Goal: Transaction & Acquisition: Book appointment/travel/reservation

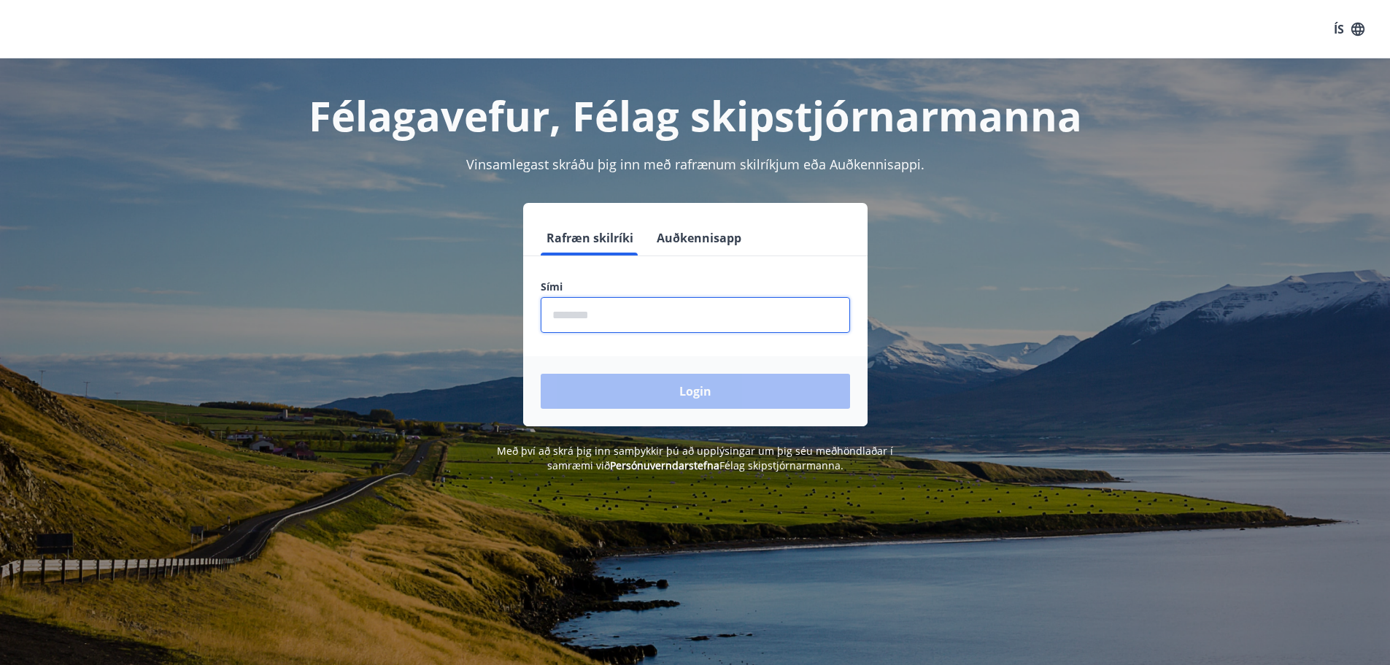
click at [636, 325] on input "phone" at bounding box center [695, 315] width 309 height 36
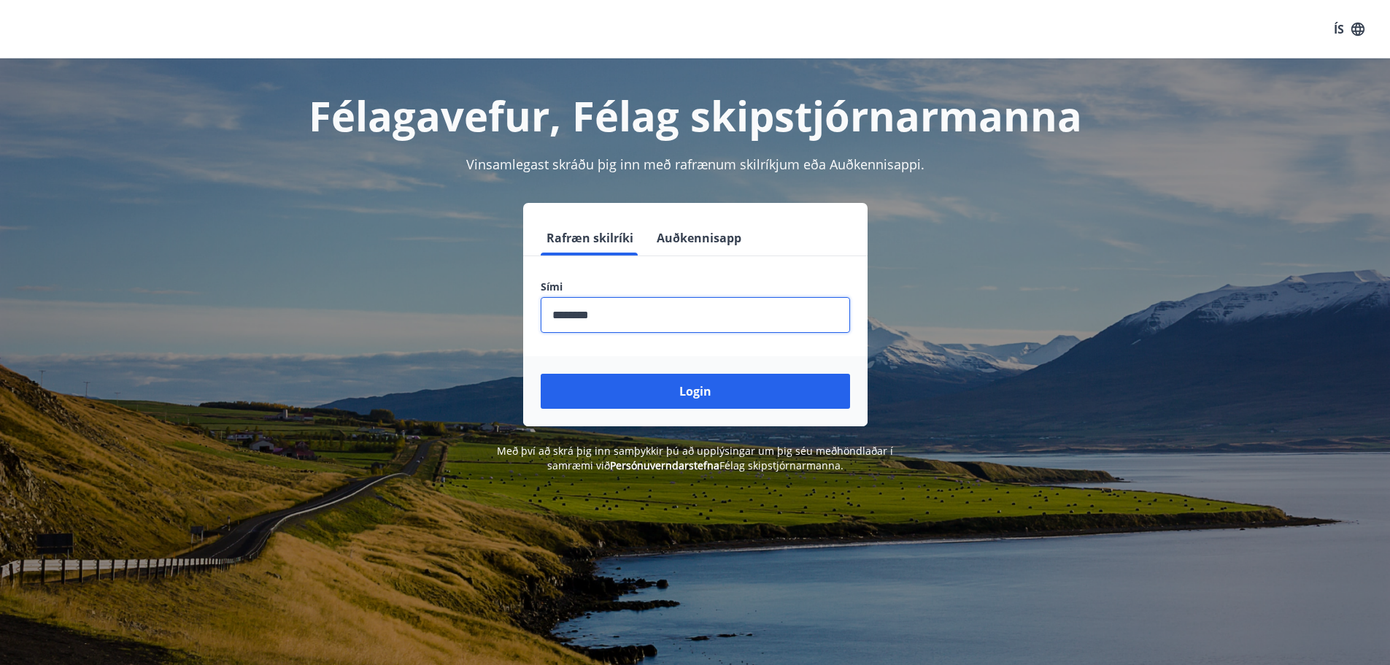
type input "********"
click at [541, 374] on button "Login" at bounding box center [695, 391] width 309 height 35
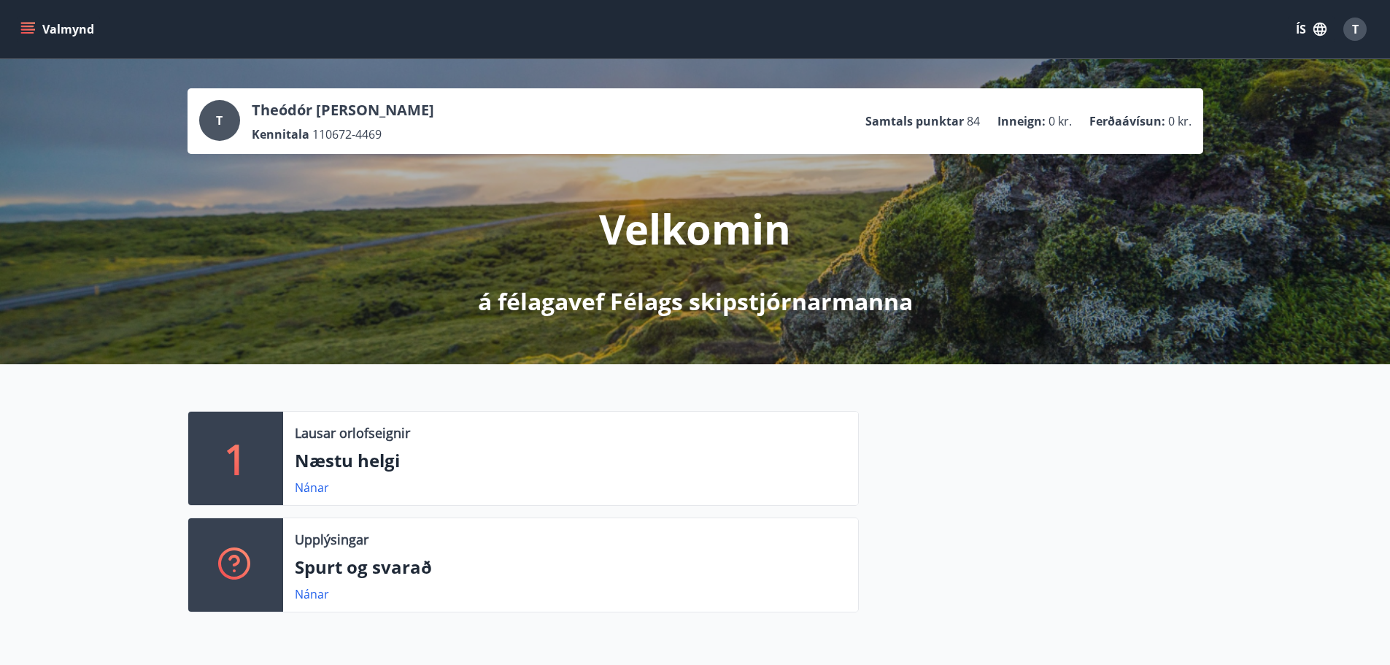
click at [48, 29] on button "Valmynd" at bounding box center [59, 29] width 82 height 26
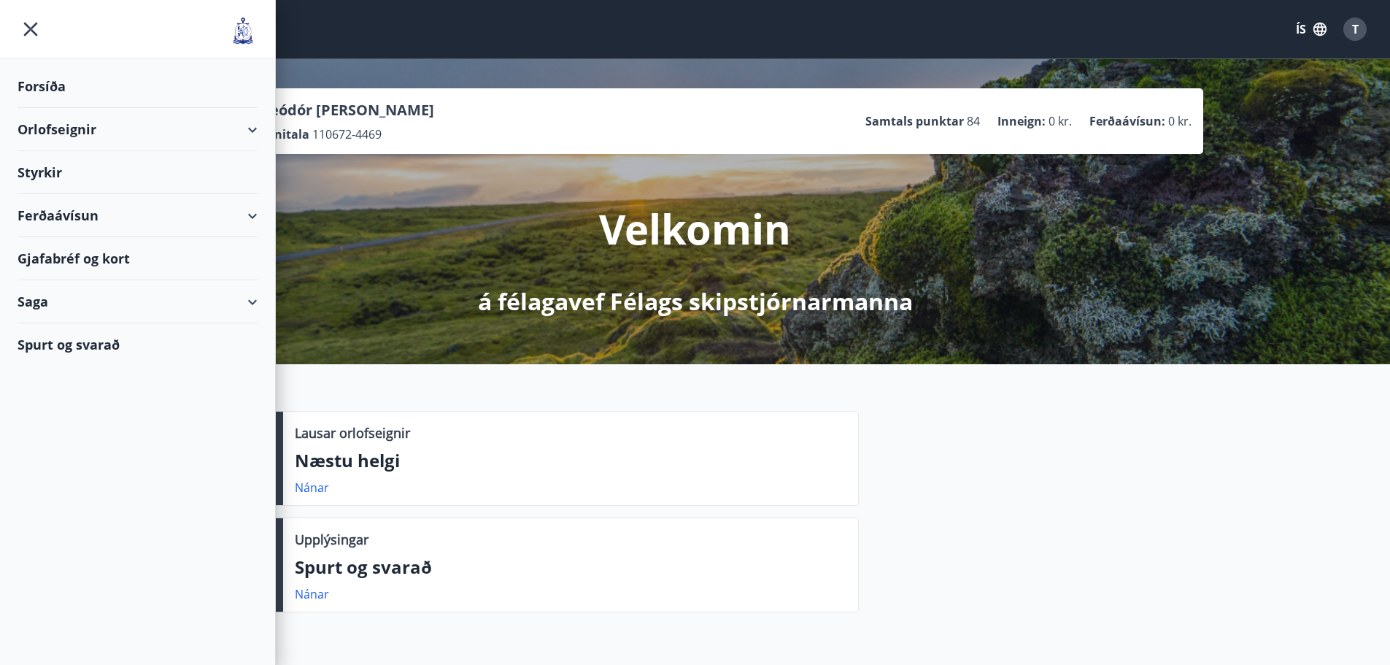
click at [78, 128] on div "Orlofseignir" at bounding box center [138, 129] width 240 height 43
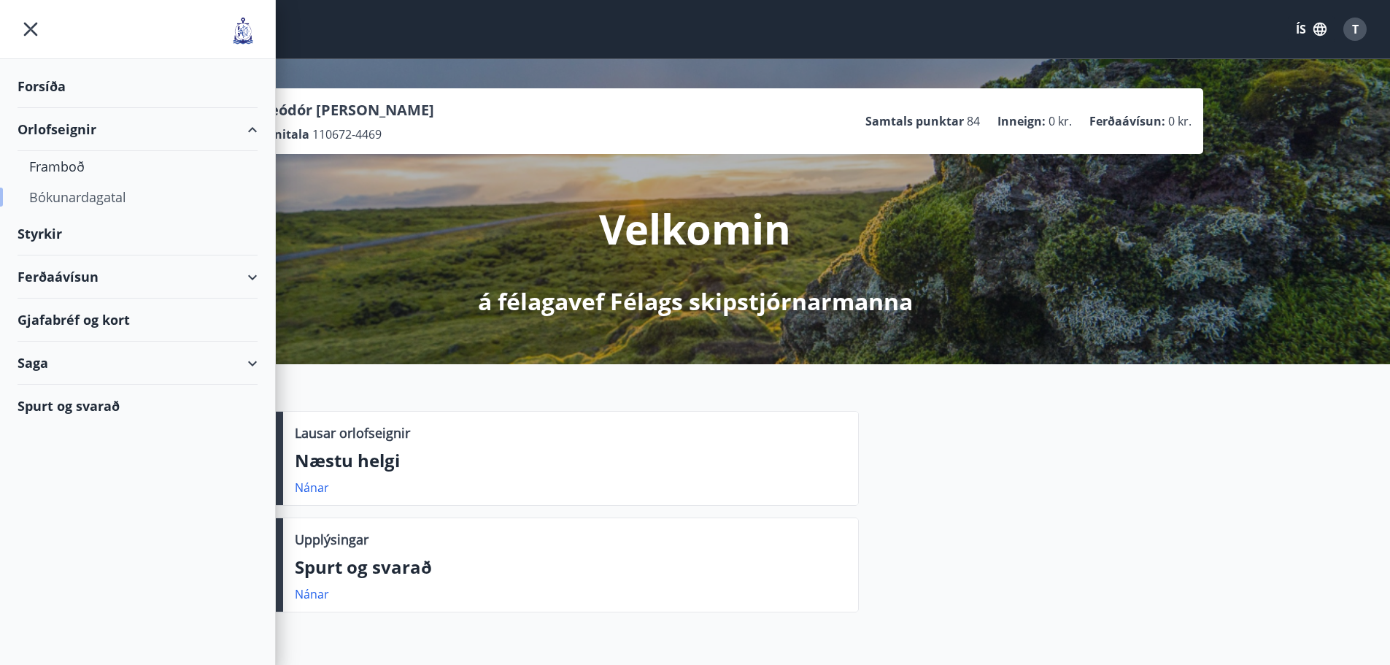
click at [80, 196] on div "Bókunardagatal" at bounding box center [137, 197] width 217 height 31
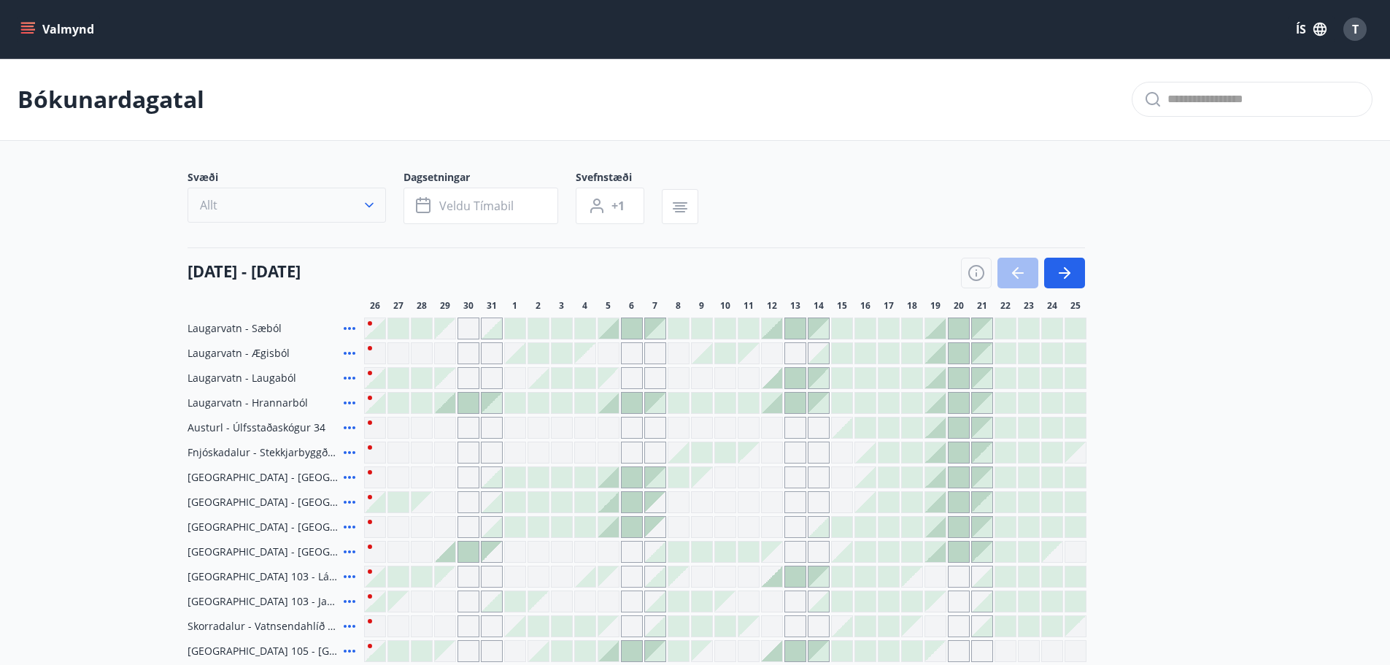
click at [371, 209] on icon "button" at bounding box center [369, 205] width 15 height 15
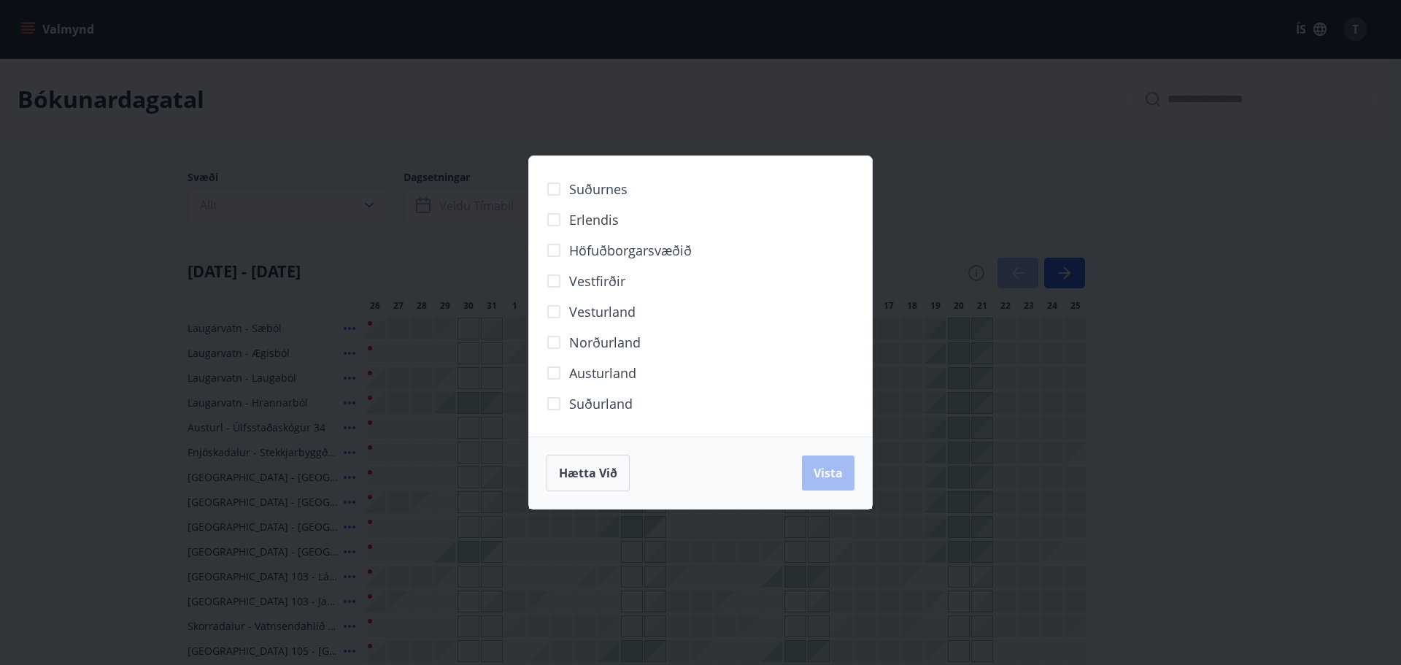
click at [607, 247] on span "Höfuðborgarsvæðið" at bounding box center [630, 250] width 123 height 19
drag, startPoint x: 813, startPoint y: 473, endPoint x: 647, endPoint y: 166, distance: 349.4
click at [813, 471] on button "Vista" at bounding box center [828, 472] width 53 height 35
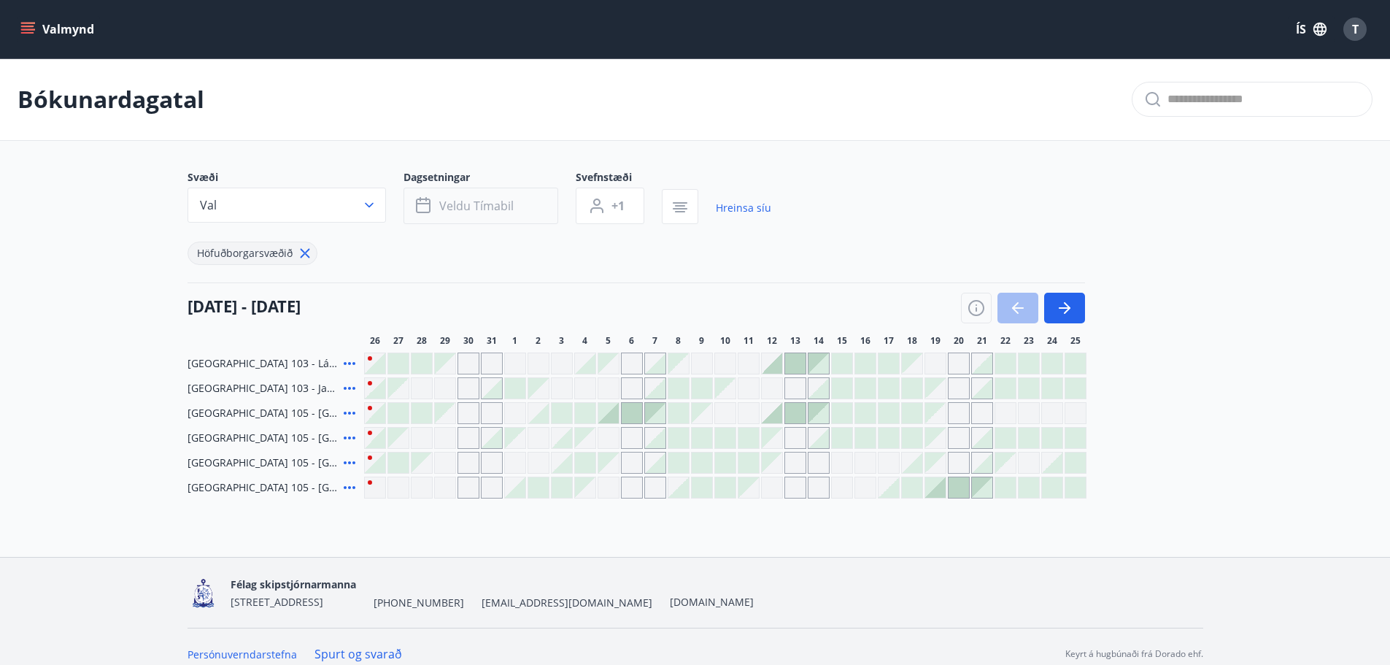
click at [471, 209] on span "Veldu tímabil" at bounding box center [476, 206] width 74 height 16
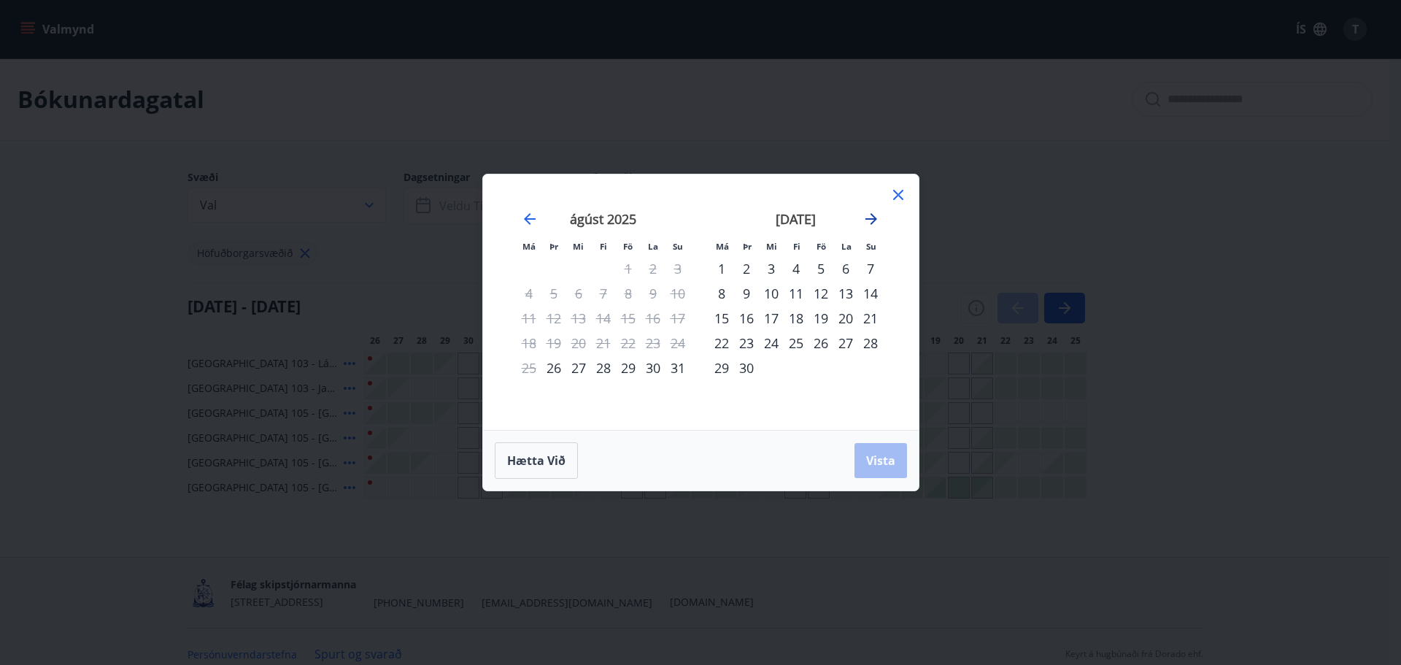
click at [864, 220] on icon "Move forward to switch to the next month." at bounding box center [872, 219] width 18 height 18
click at [793, 296] on div "9" at bounding box center [796, 293] width 25 height 25
click at [724, 317] on div "13" at bounding box center [721, 318] width 25 height 25
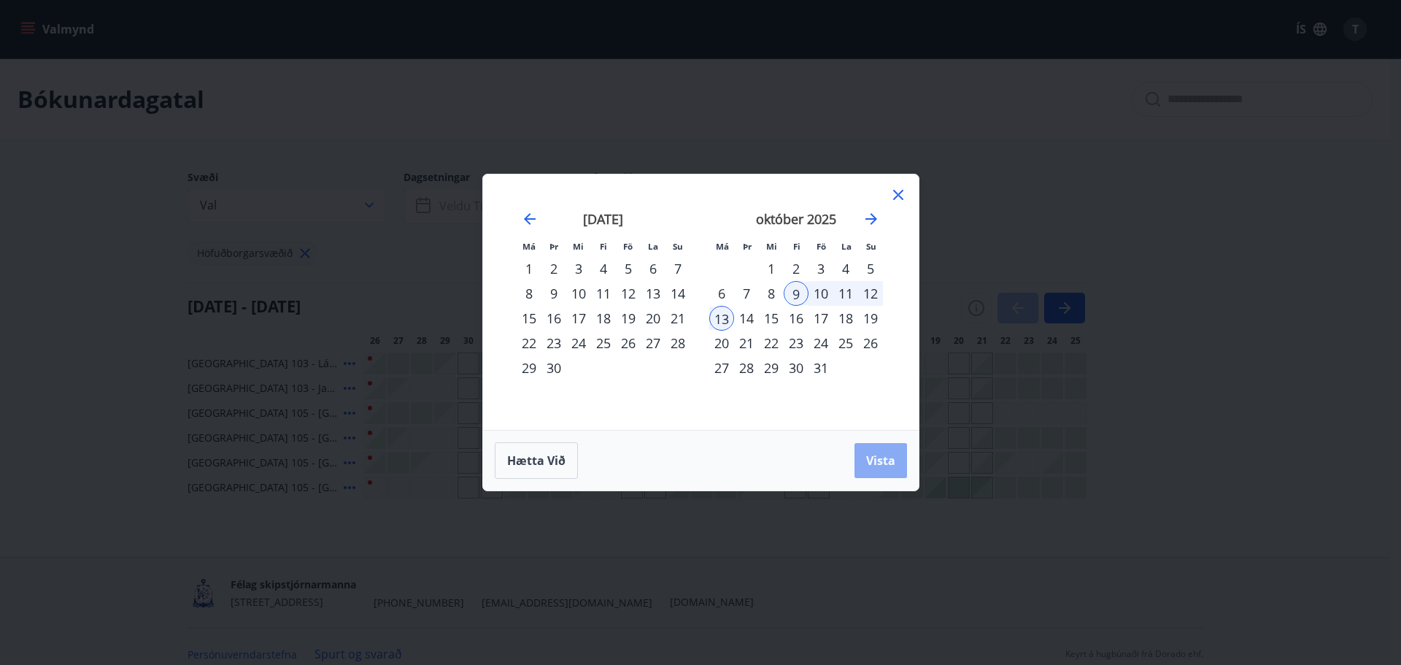
click at [880, 466] on span "Vista" at bounding box center [880, 460] width 29 height 16
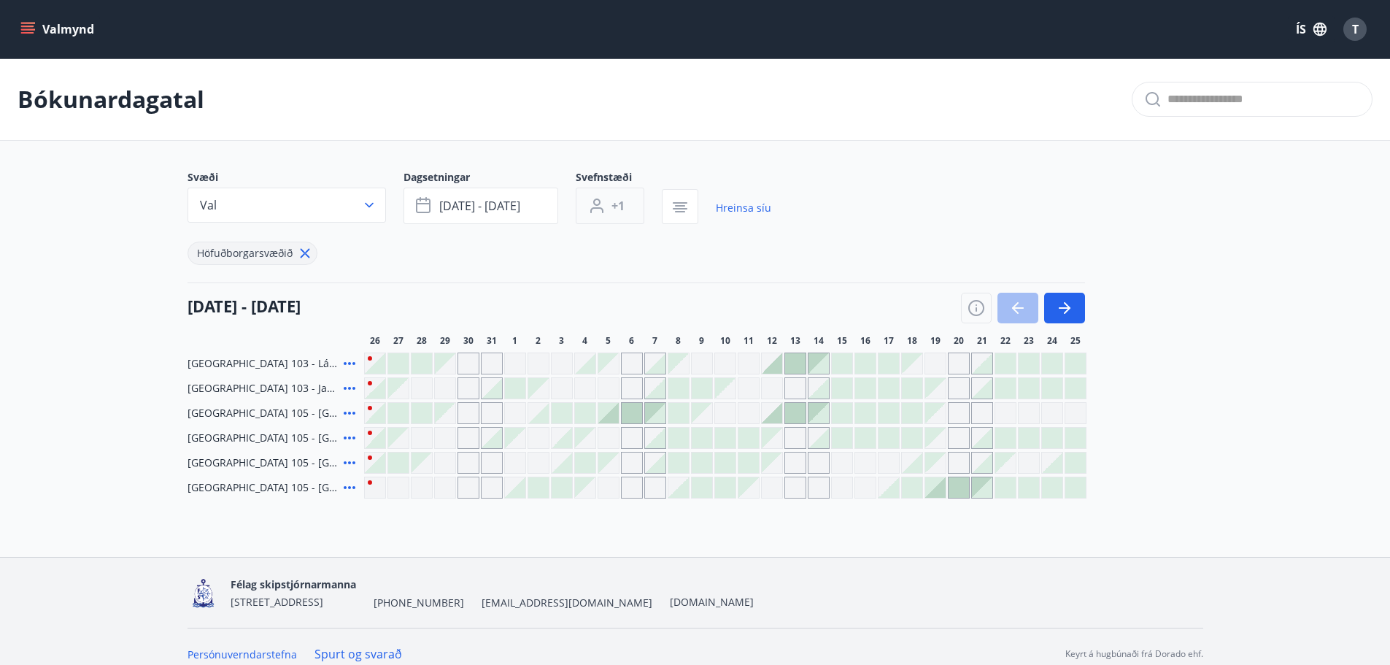
click at [621, 207] on span "+1" at bounding box center [618, 206] width 13 height 16
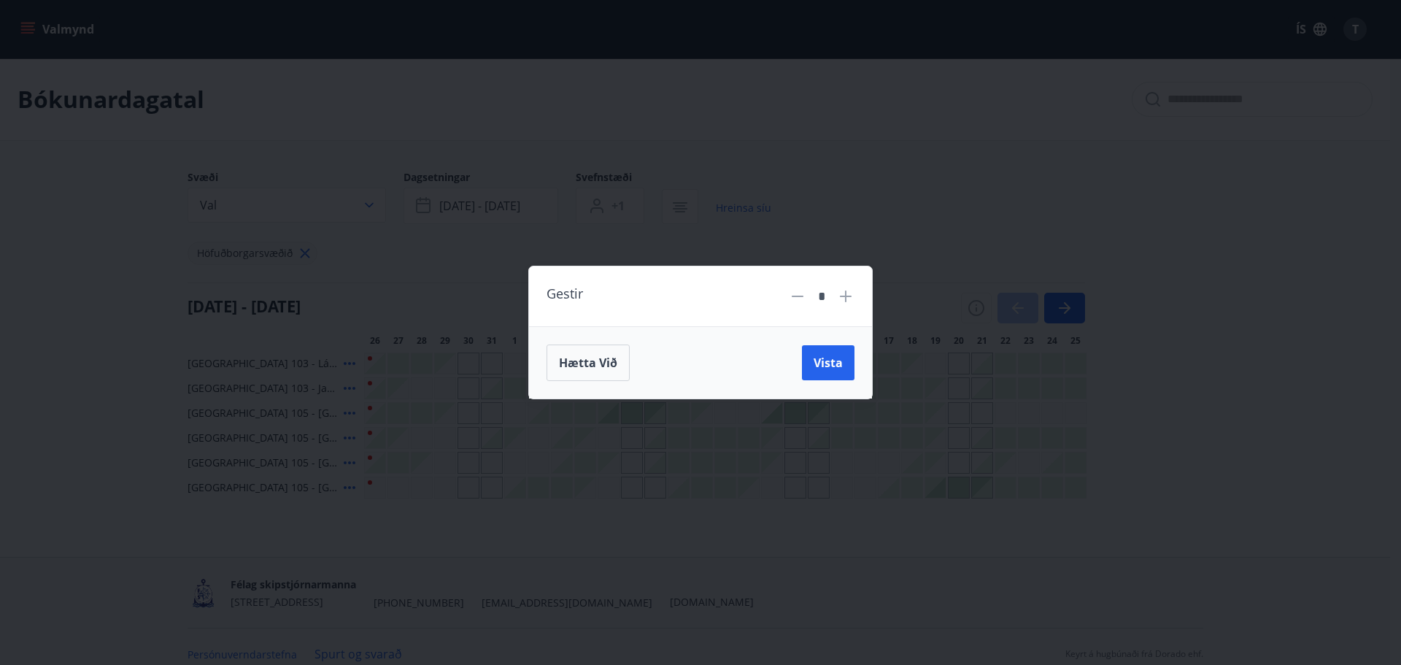
click at [846, 293] on icon at bounding box center [846, 296] width 12 height 12
type input "*"
click at [823, 358] on span "Vista" at bounding box center [828, 363] width 29 height 16
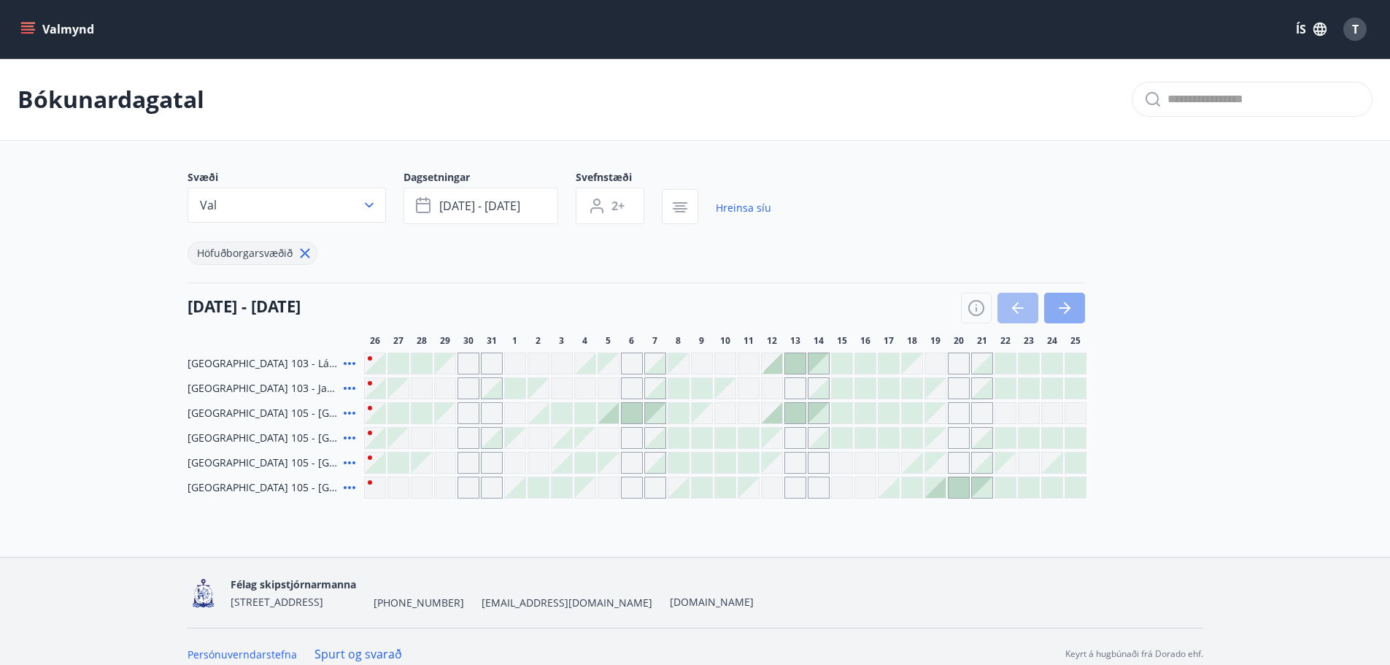
click at [1064, 302] on icon "button" at bounding box center [1065, 308] width 18 height 18
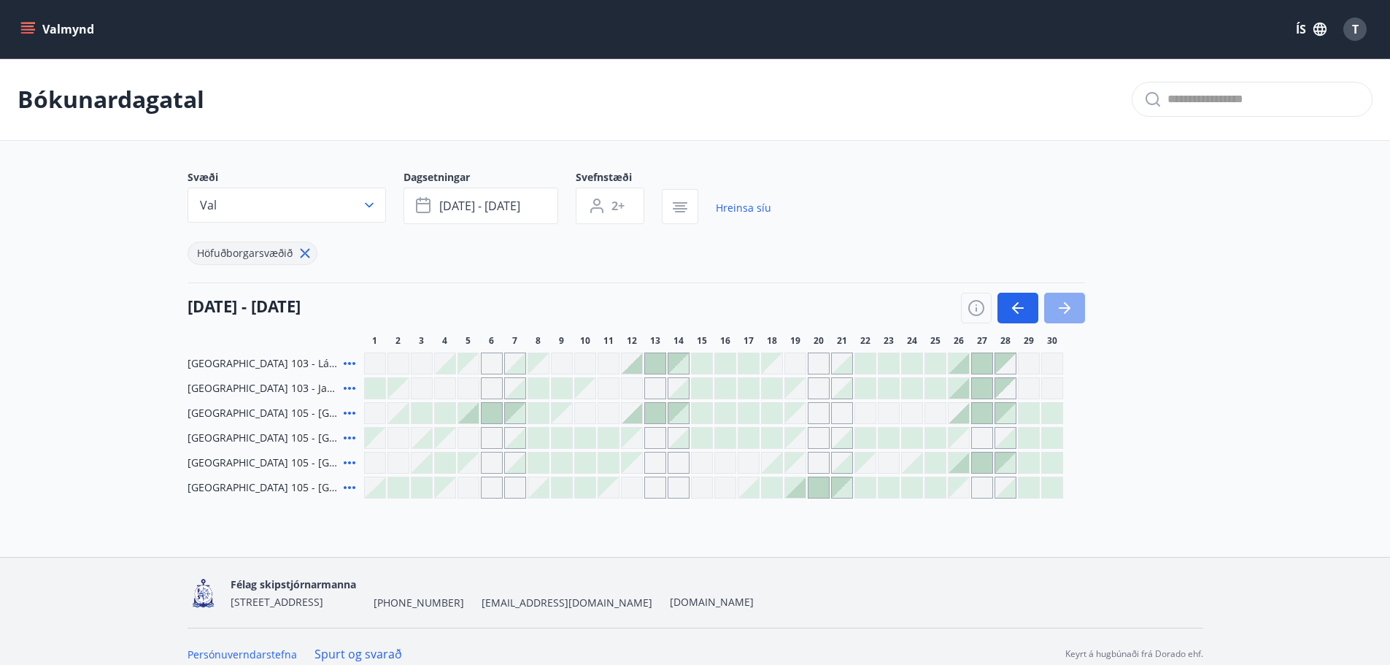
click at [1064, 302] on icon "button" at bounding box center [1065, 308] width 18 height 18
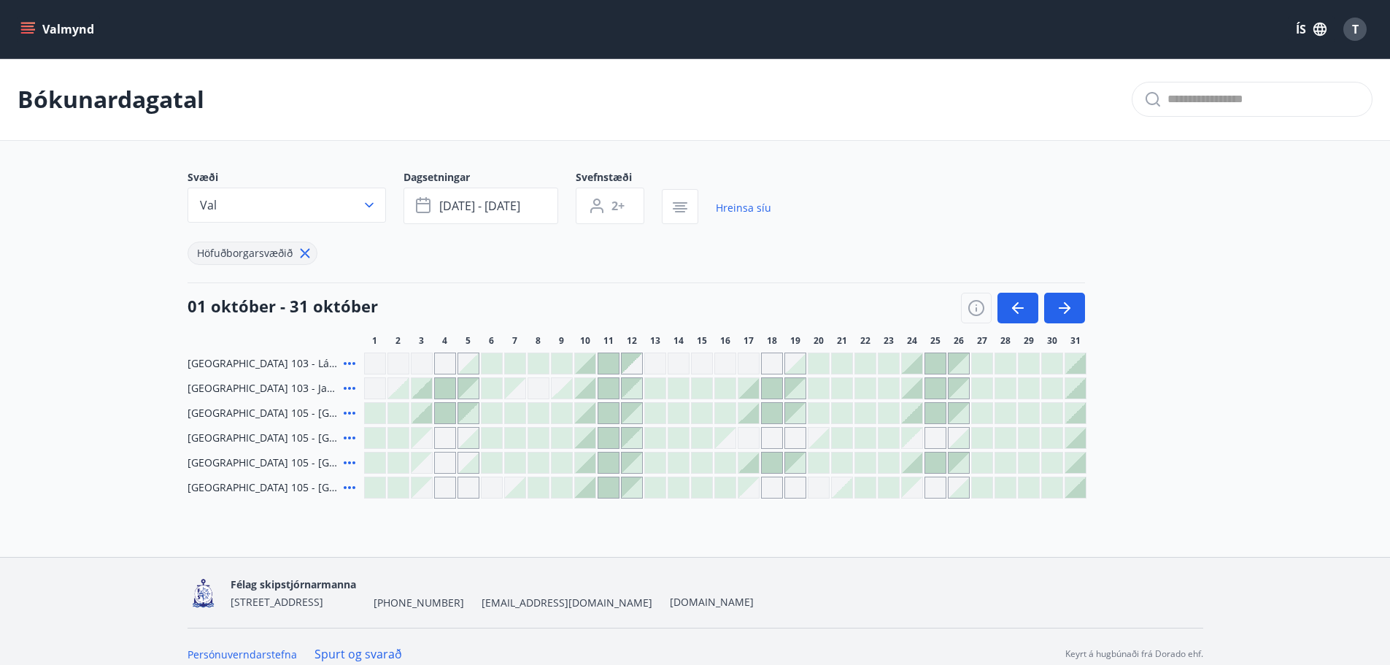
click at [345, 388] on icon at bounding box center [350, 388] width 12 height 3
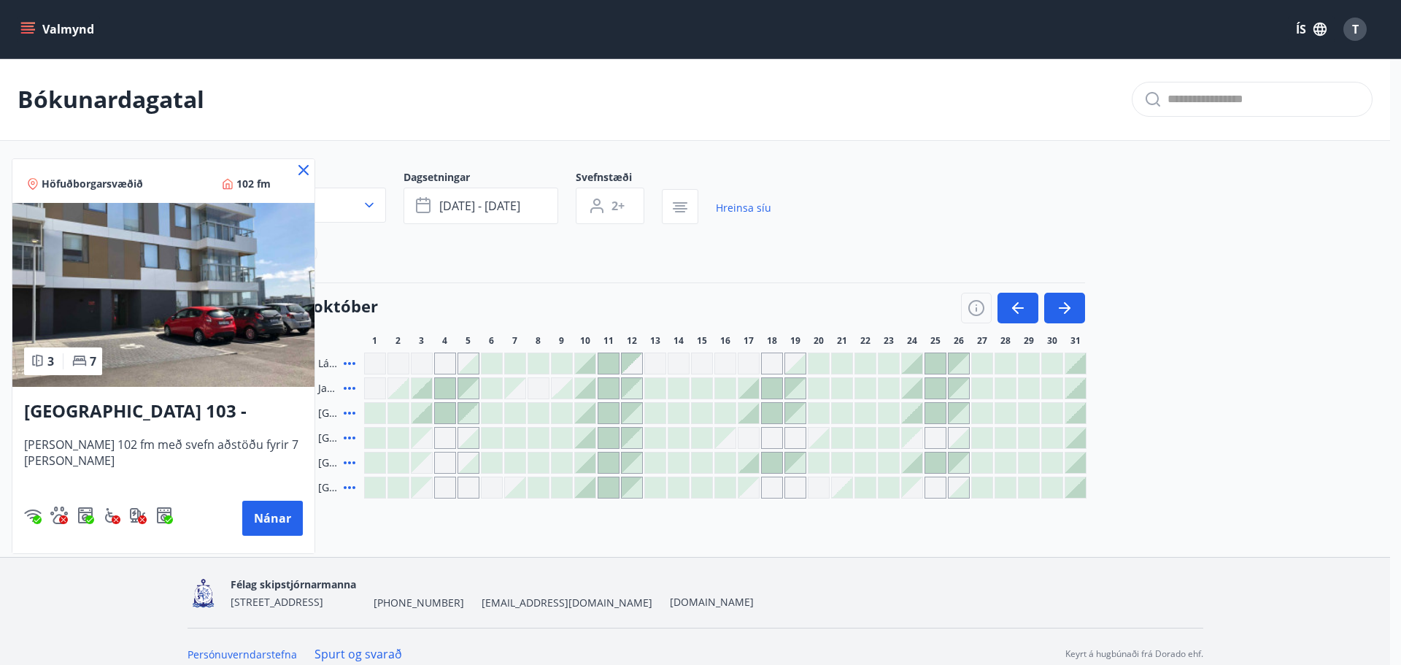
click at [299, 166] on icon at bounding box center [304, 170] width 10 height 10
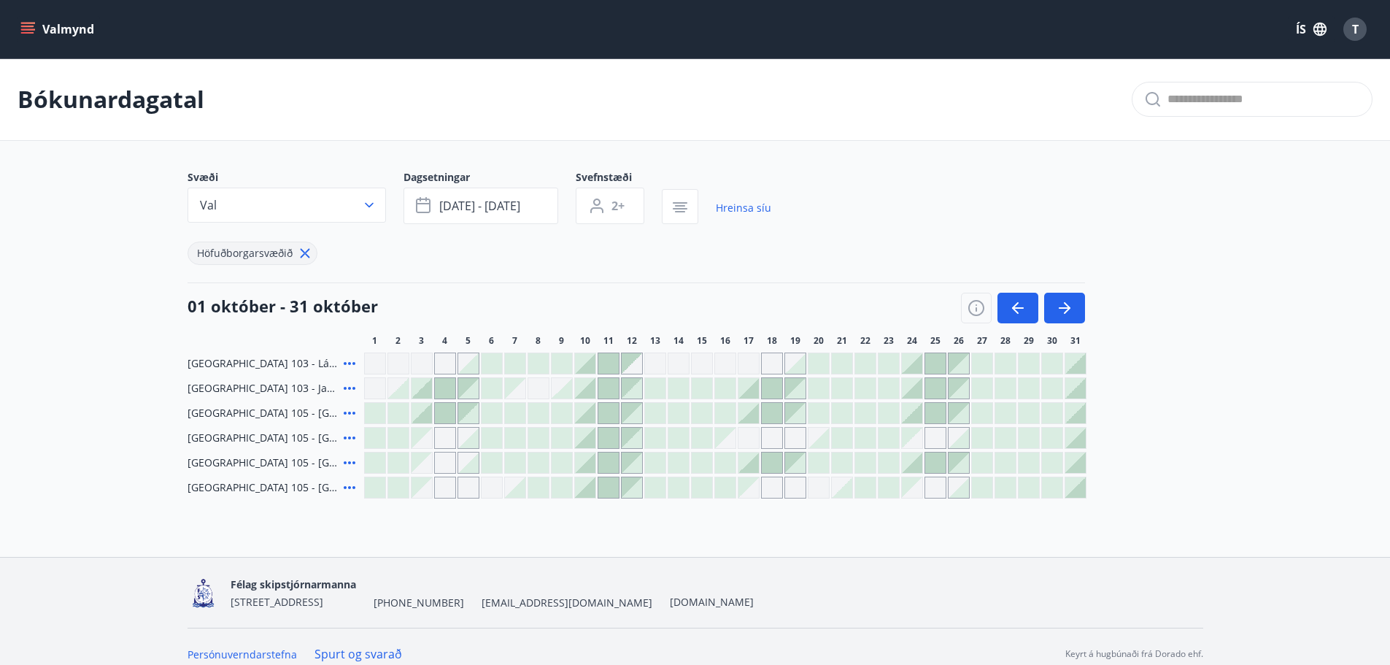
click at [348, 489] on icon at bounding box center [350, 488] width 18 height 18
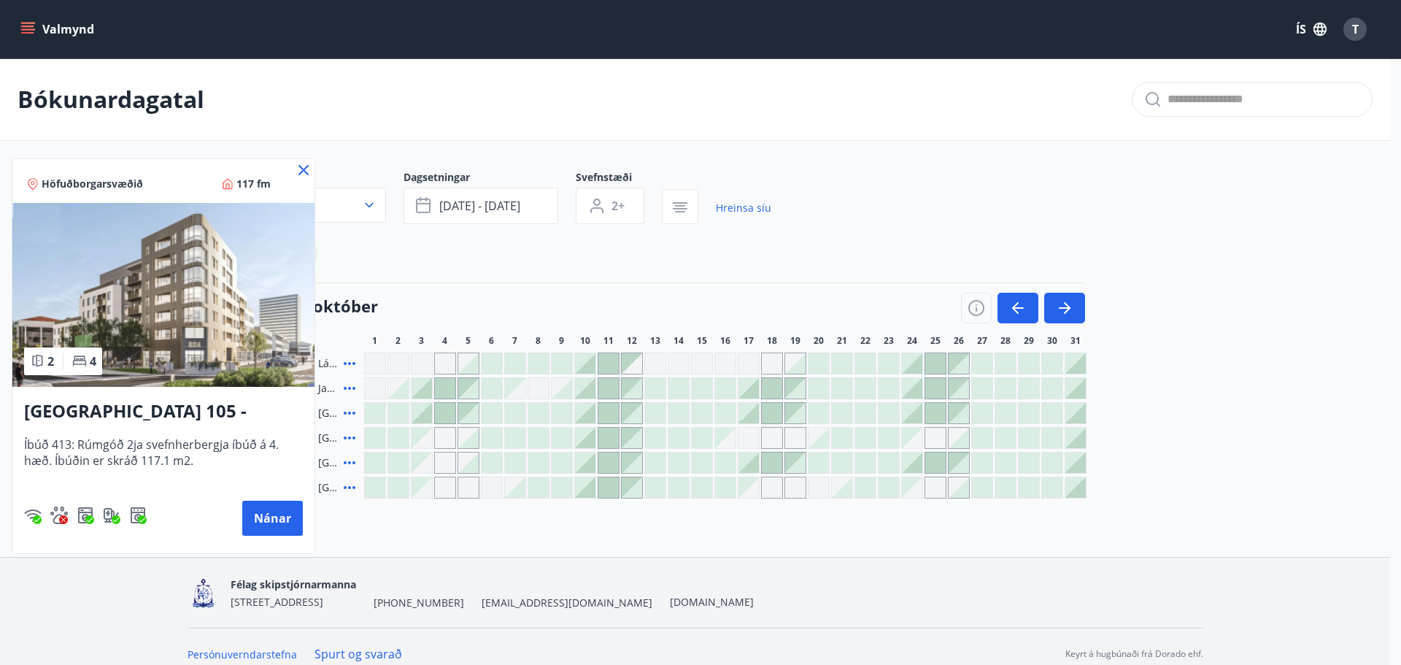
click at [301, 173] on icon at bounding box center [304, 170] width 10 height 10
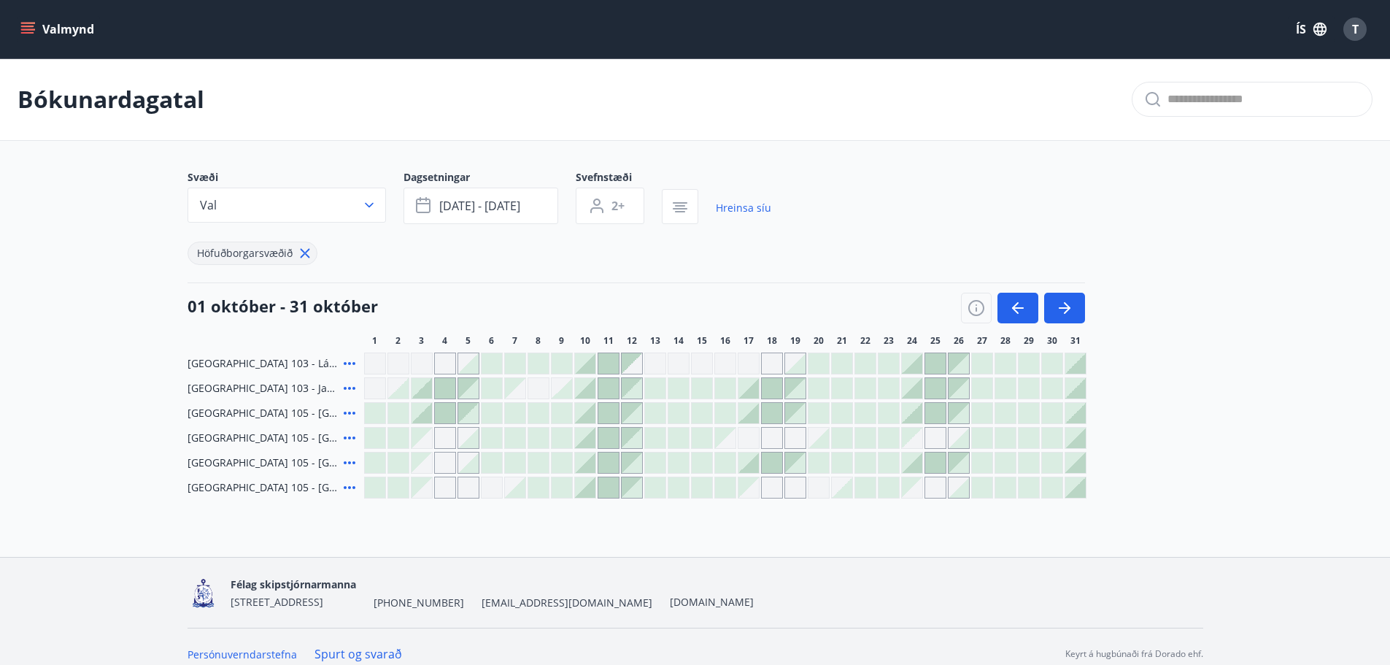
click at [347, 463] on icon at bounding box center [350, 463] width 18 height 18
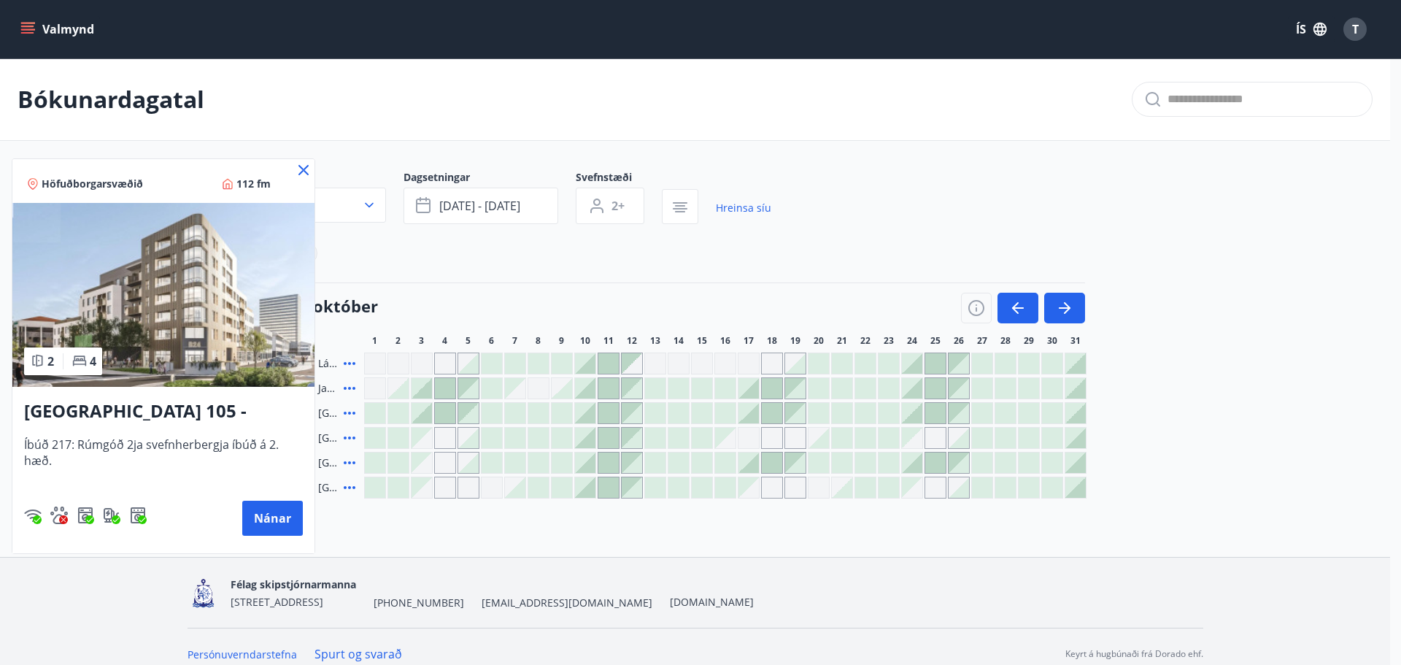
click at [301, 170] on icon at bounding box center [304, 170] width 18 height 18
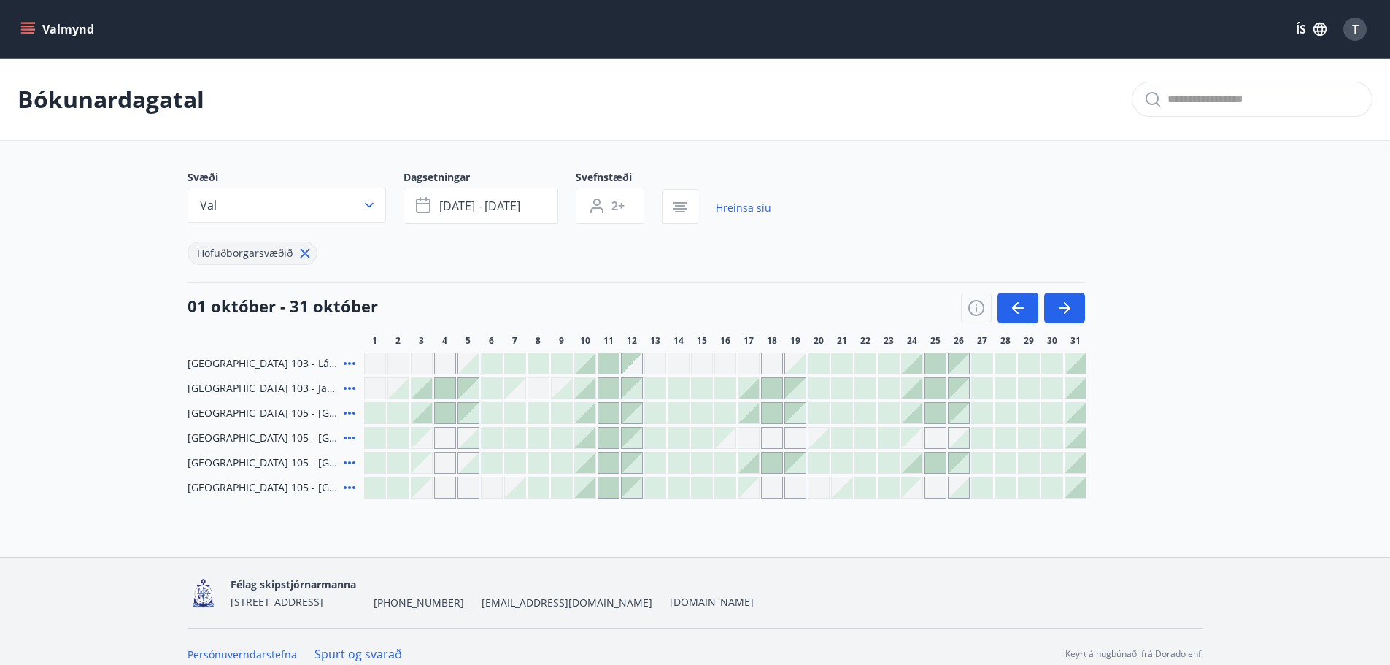
click at [350, 439] on icon at bounding box center [350, 437] width 12 height 3
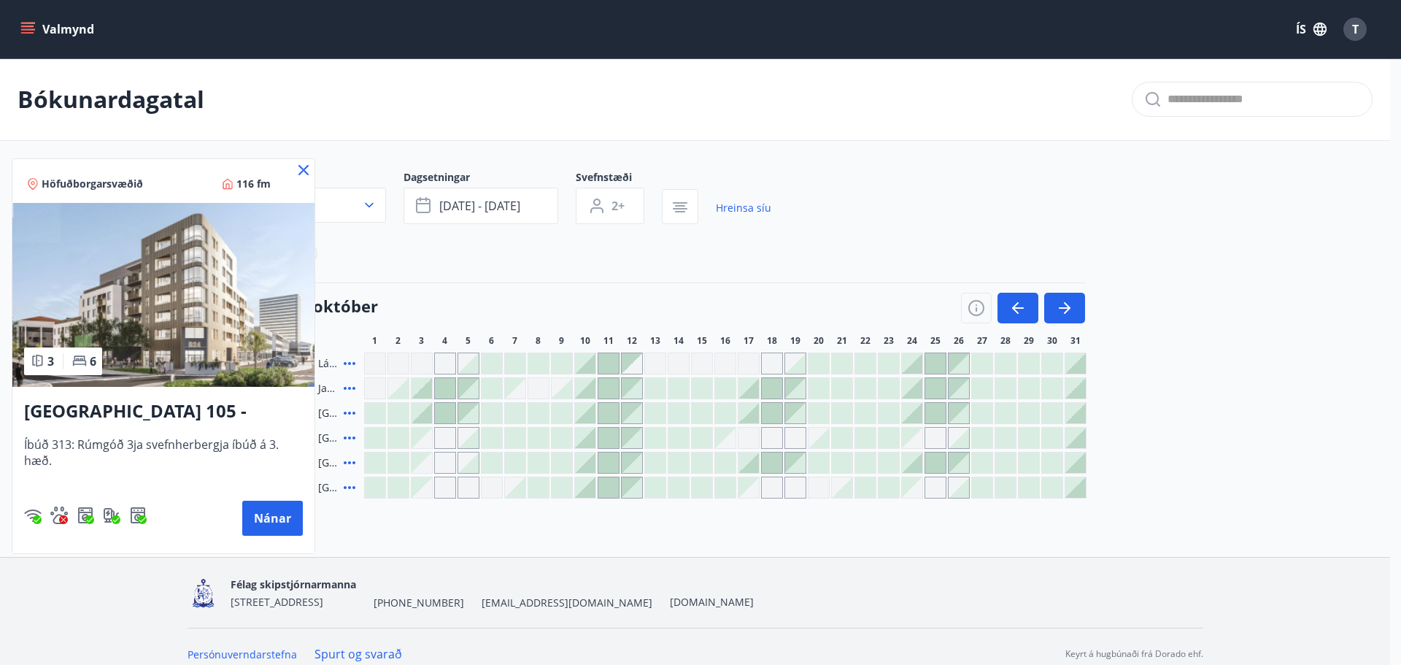
click at [305, 172] on icon at bounding box center [304, 170] width 10 height 10
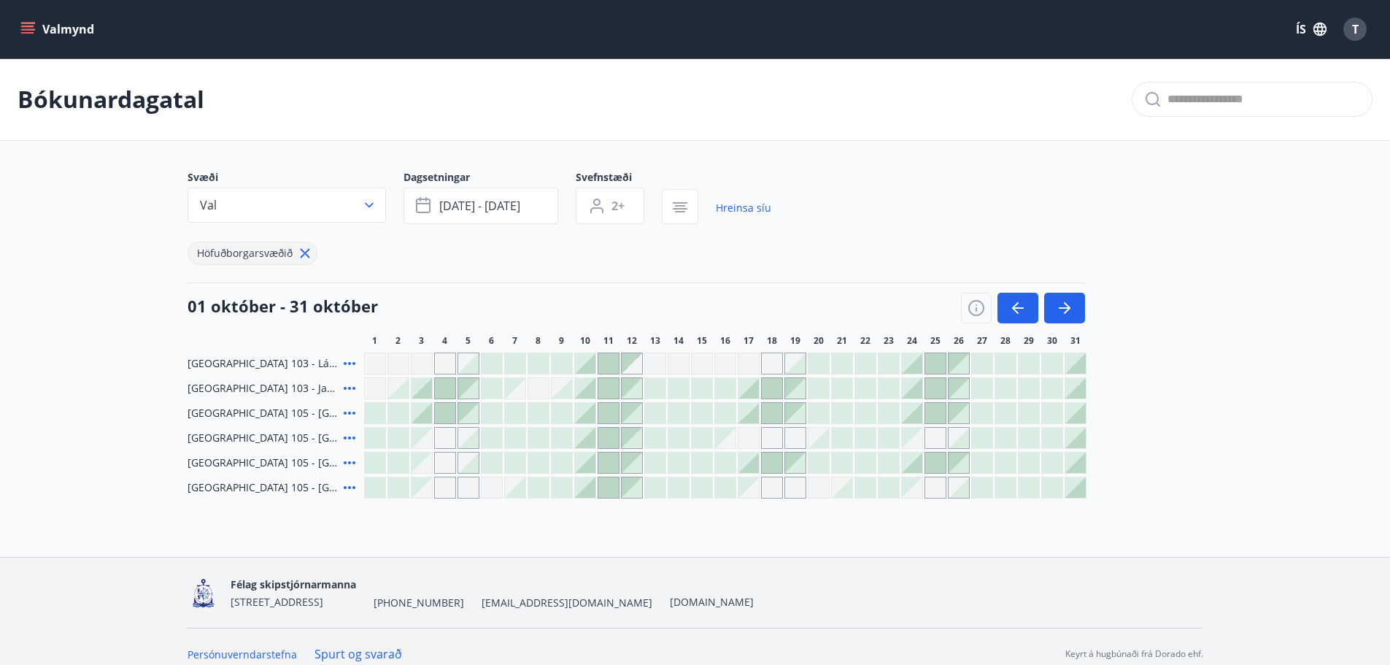
click at [349, 388] on icon at bounding box center [350, 388] width 12 height 3
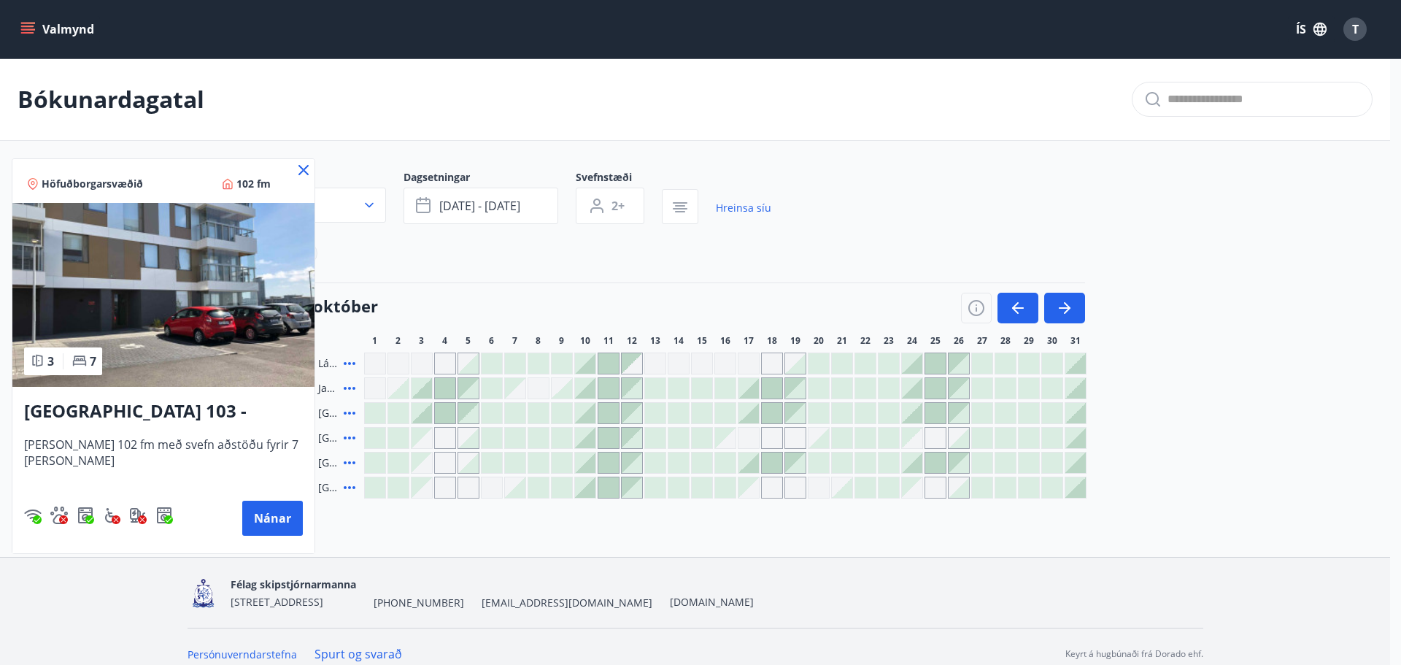
click at [295, 174] on icon at bounding box center [304, 170] width 18 height 18
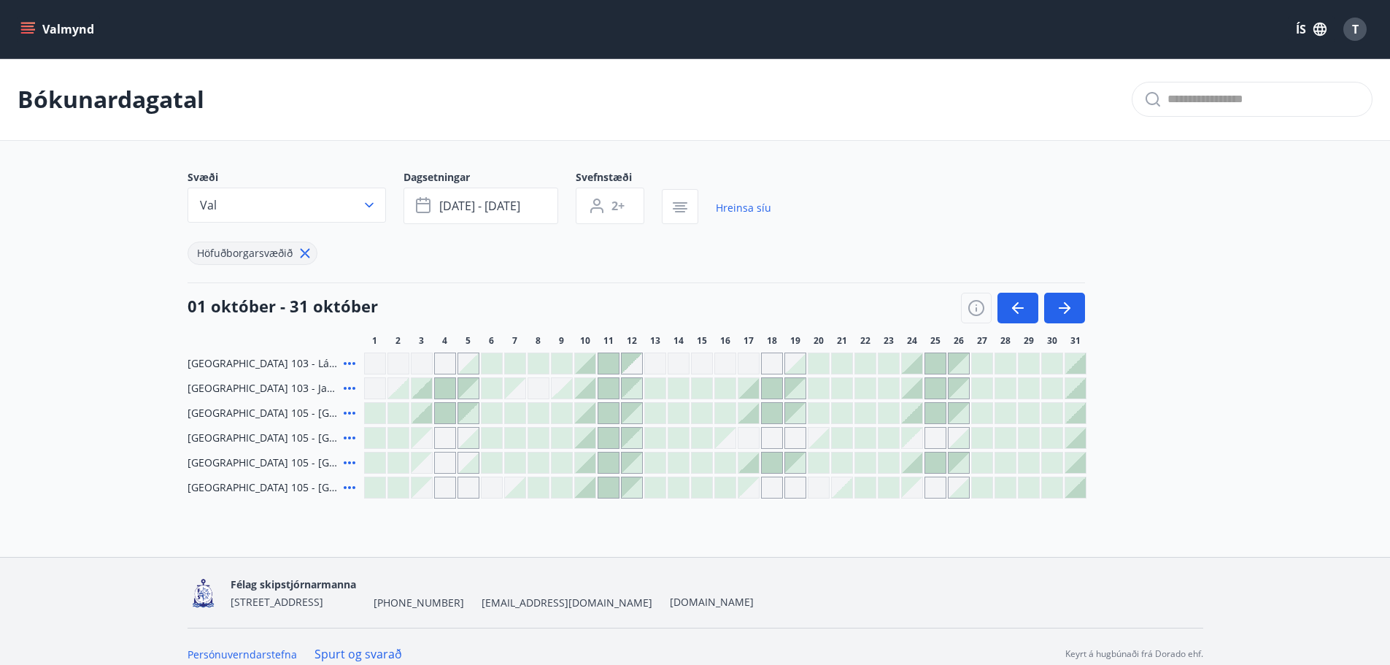
click at [350, 366] on icon at bounding box center [350, 364] width 18 height 18
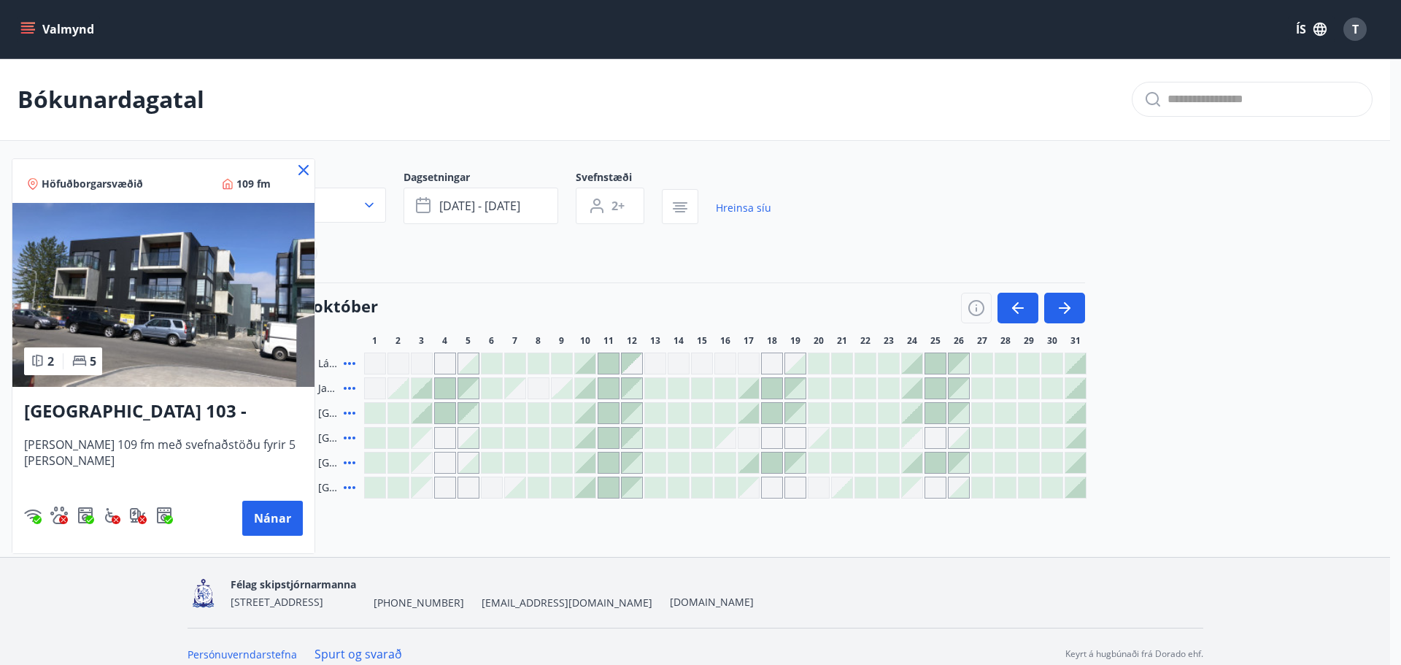
click at [299, 168] on icon at bounding box center [304, 170] width 10 height 10
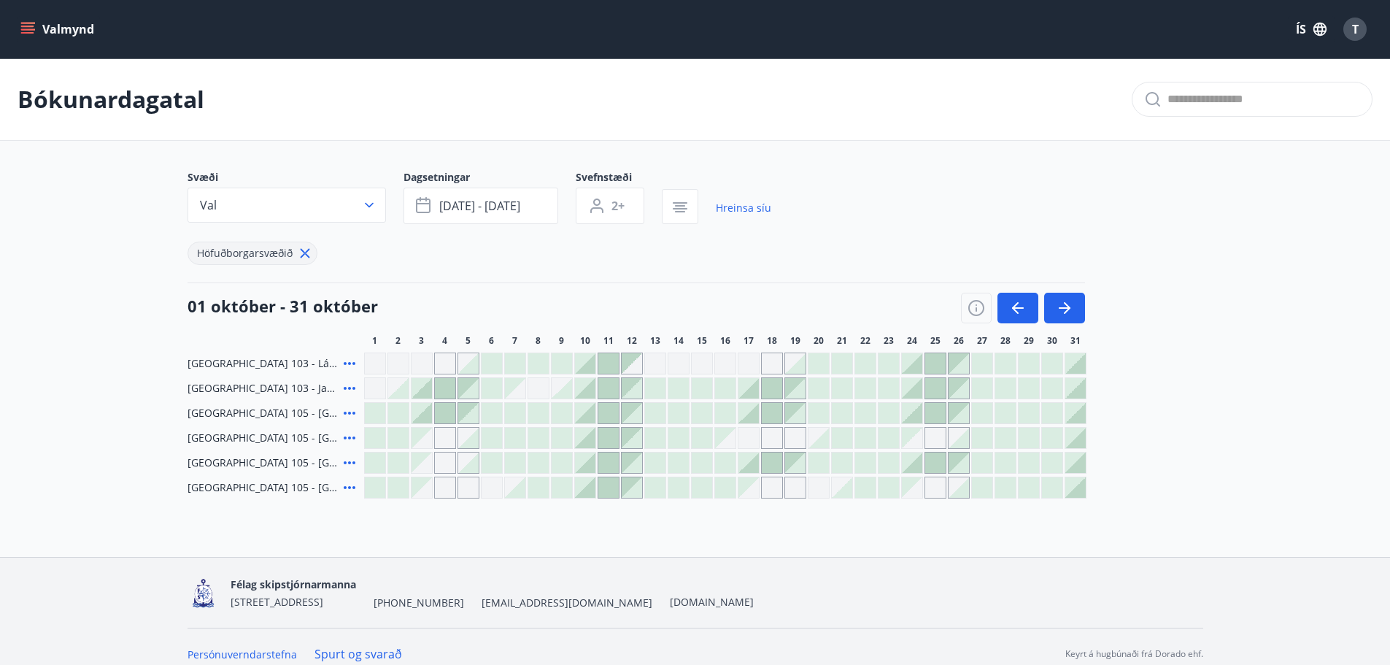
click at [350, 486] on icon at bounding box center [350, 488] width 18 height 18
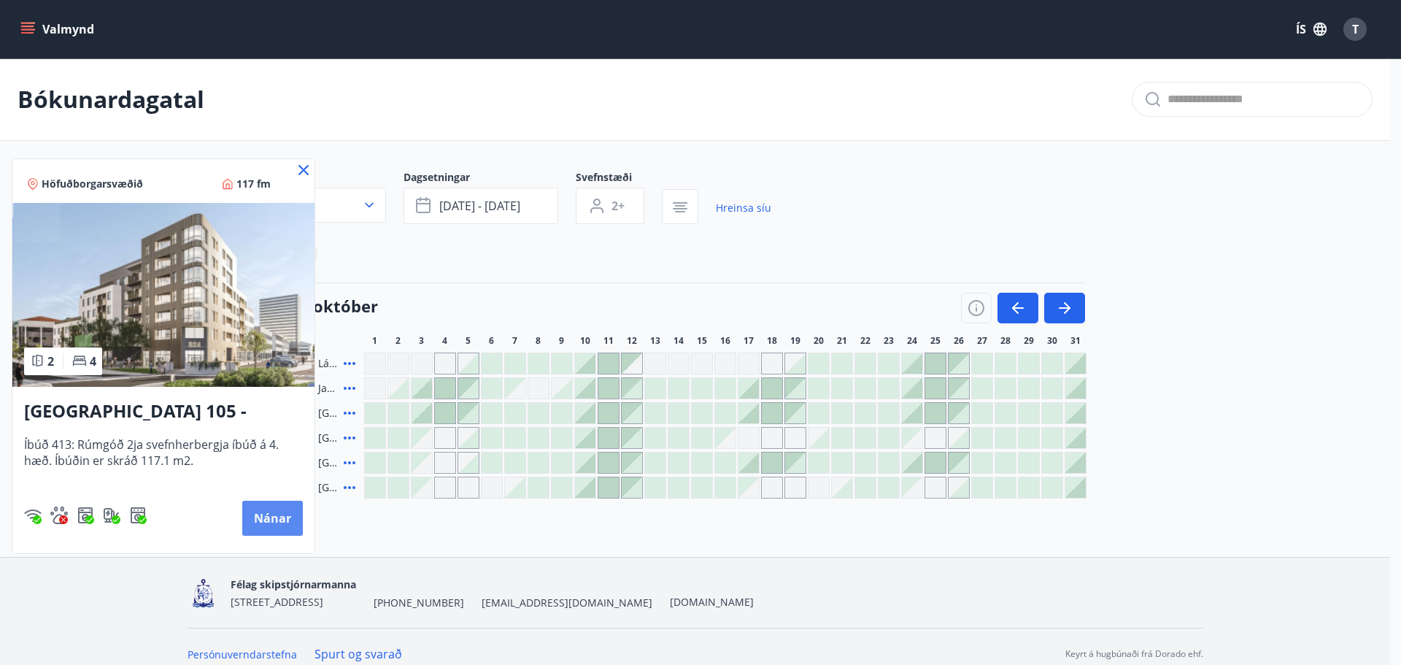
click at [287, 514] on button "Nánar" at bounding box center [272, 518] width 61 height 35
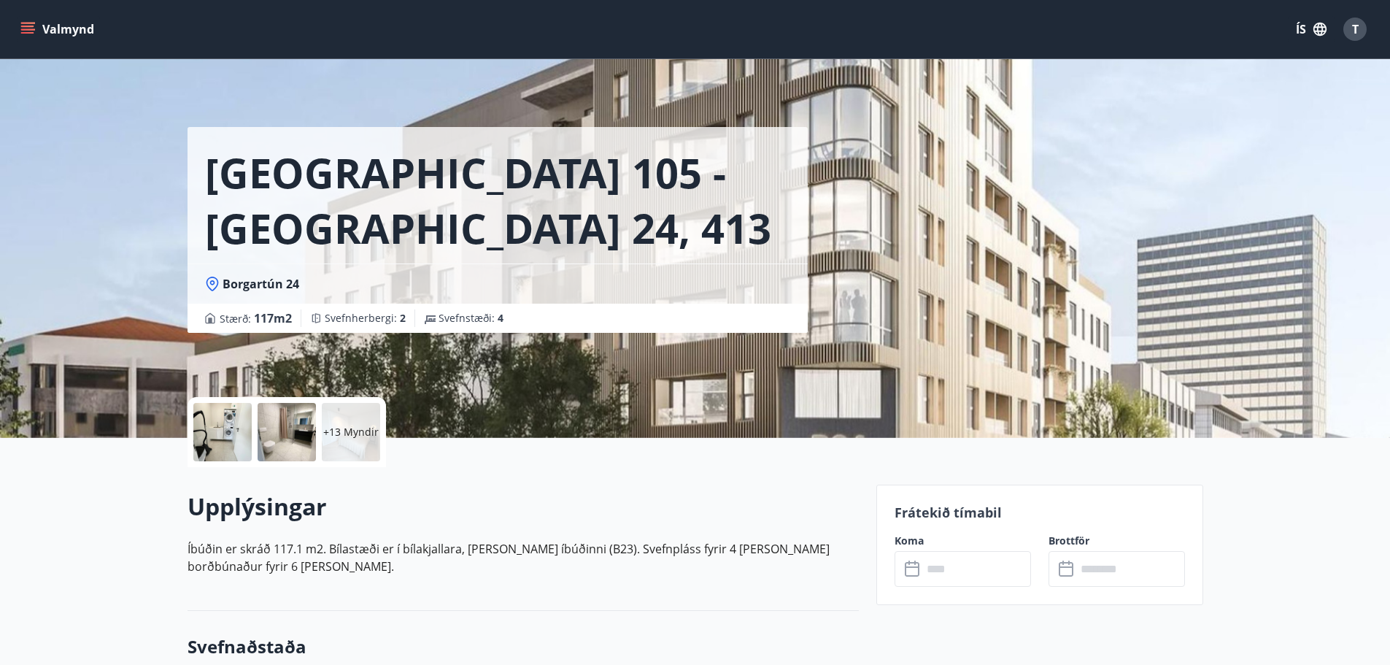
click at [952, 593] on div "Frátekið tímabil Koma ​ ​ Brottför ​ ​" at bounding box center [1040, 545] width 327 height 120
click at [952, 575] on input "text" at bounding box center [977, 569] width 109 height 36
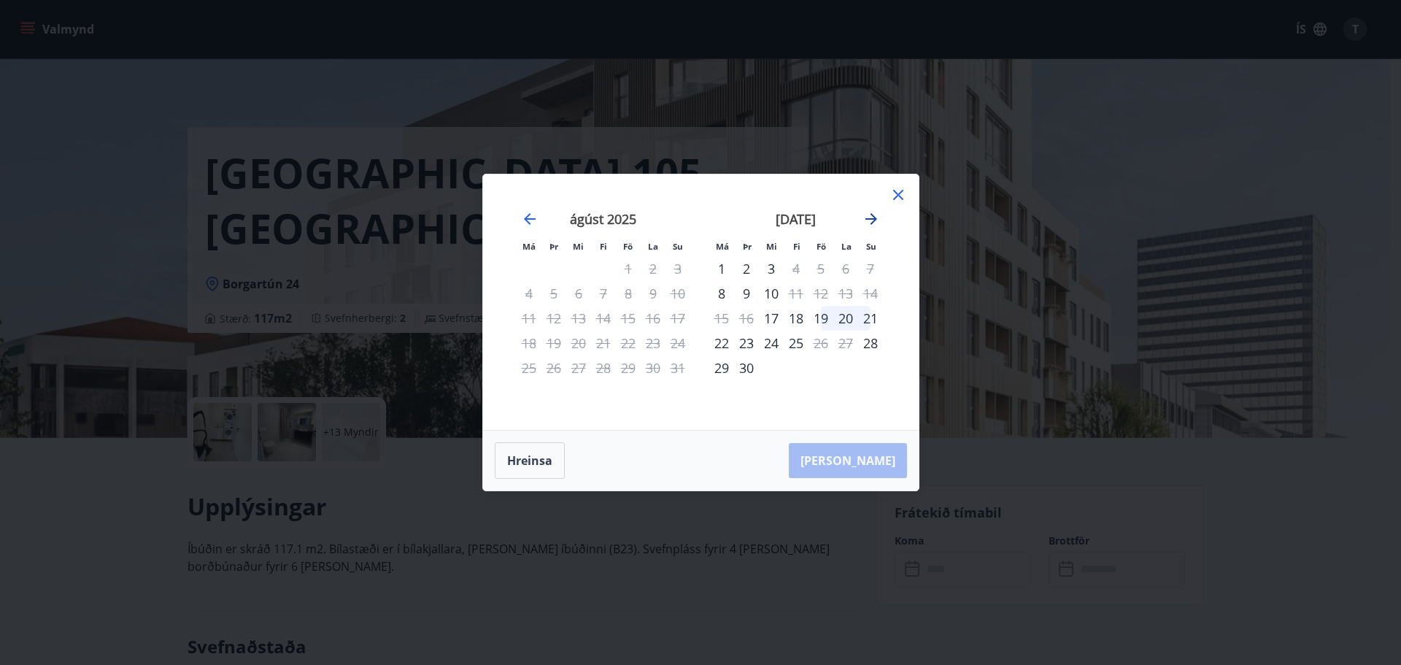
click at [867, 218] on icon "Move forward to switch to the next month." at bounding box center [872, 219] width 12 height 12
click at [795, 297] on div "9" at bounding box center [796, 293] width 25 height 25
click at [720, 320] on div "13" at bounding box center [721, 318] width 25 height 25
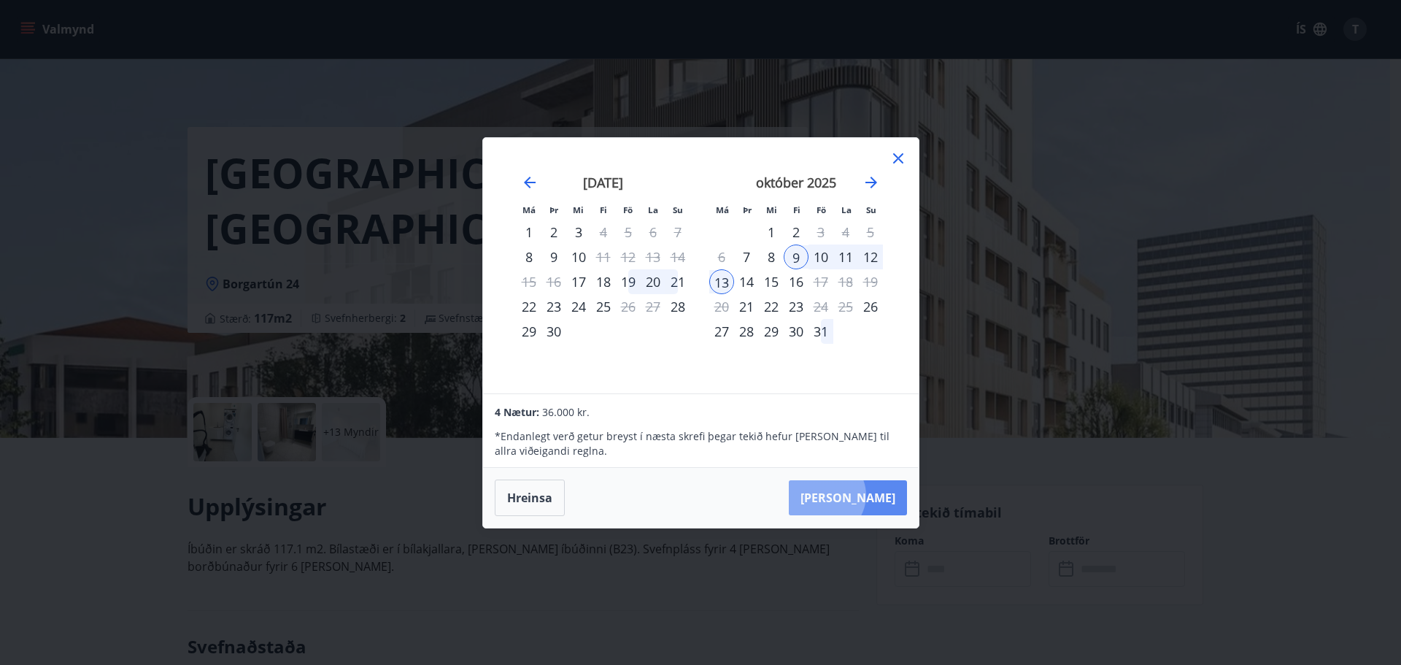
click at [869, 495] on button "[PERSON_NAME]" at bounding box center [848, 497] width 118 height 35
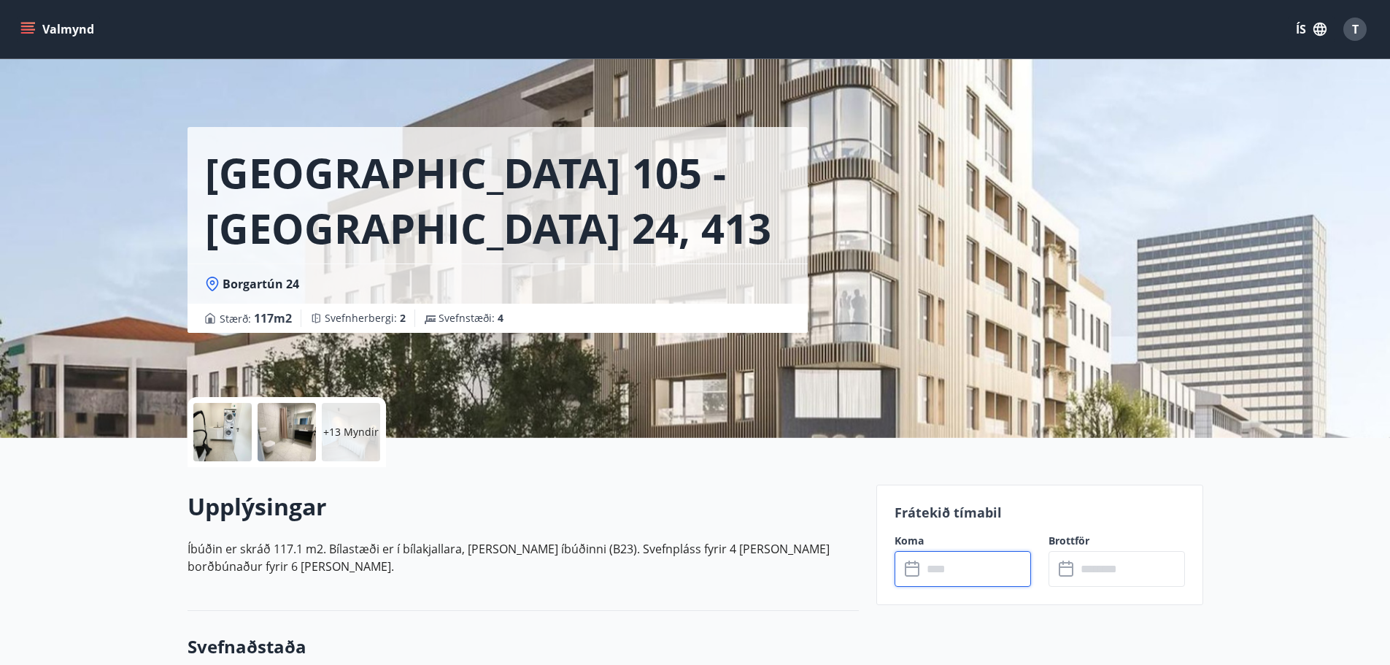
type input "******"
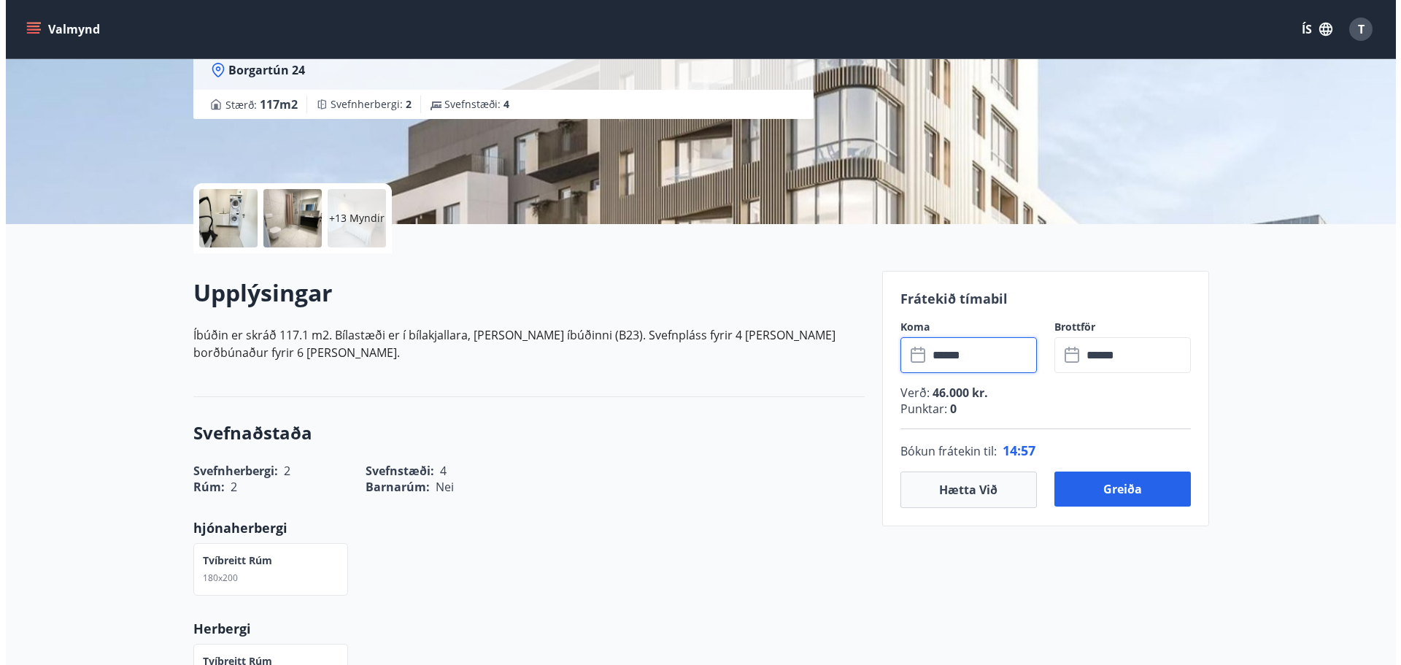
scroll to position [219, 0]
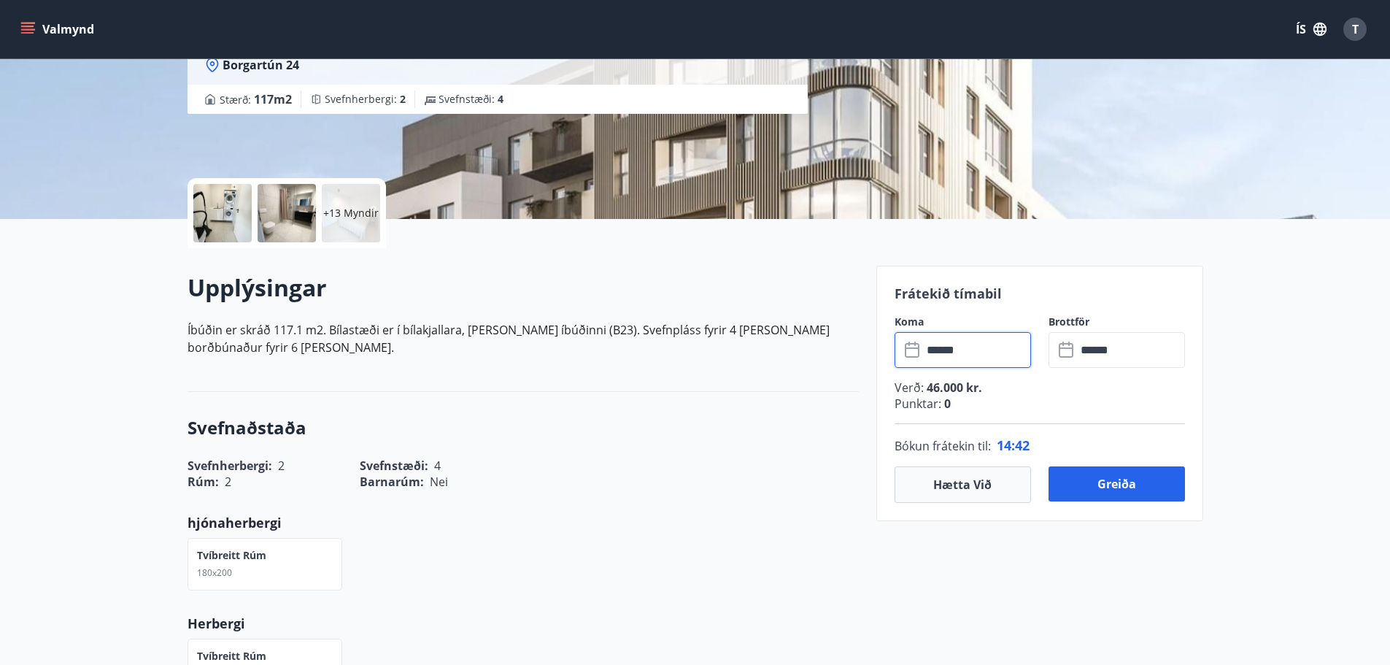
click at [227, 220] on div at bounding box center [222, 213] width 58 height 58
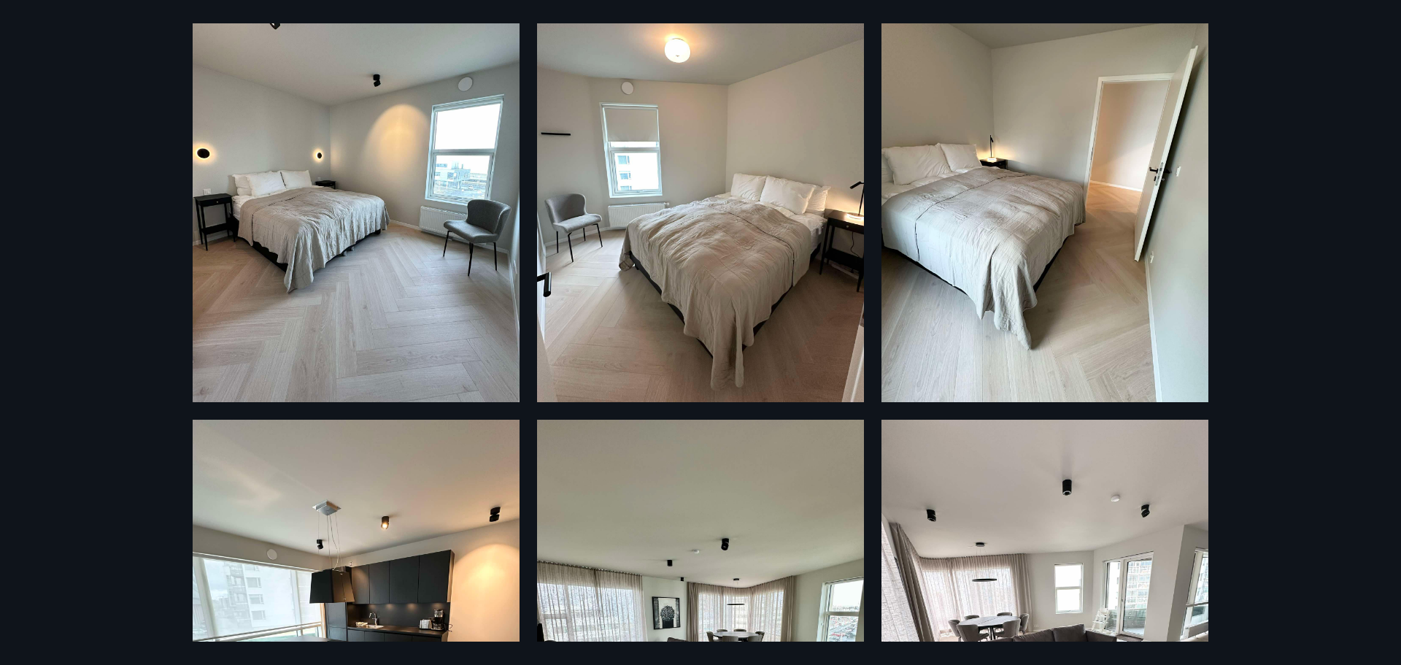
scroll to position [1387, 0]
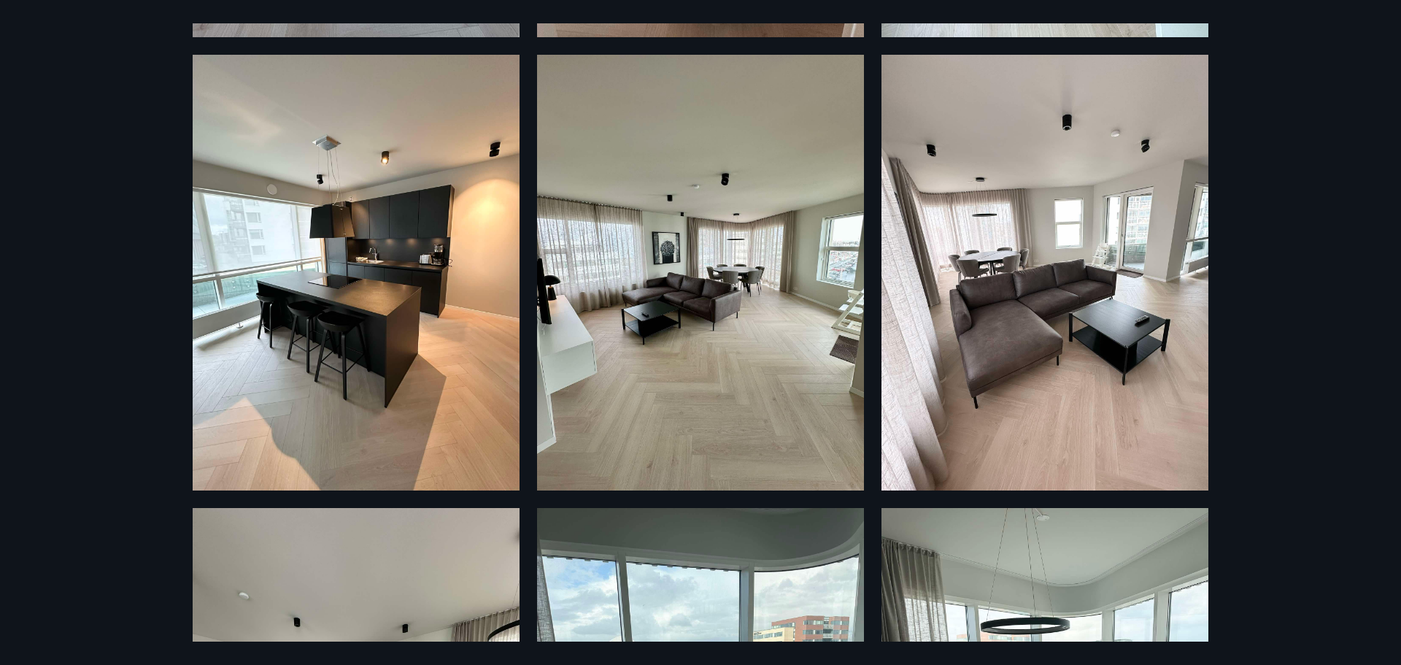
click at [90, 120] on div "19 Myndir" at bounding box center [700, 332] width 1401 height 665
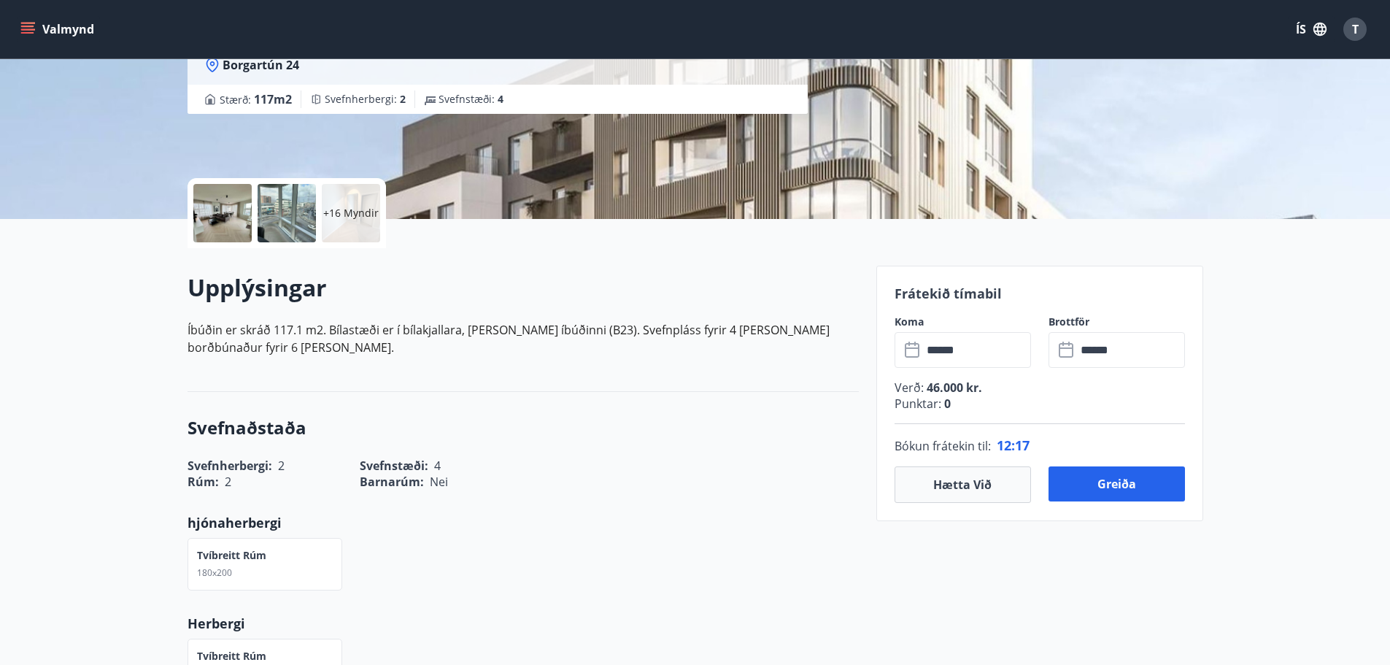
click at [335, 198] on div "+16 Myndir" at bounding box center [351, 213] width 58 height 58
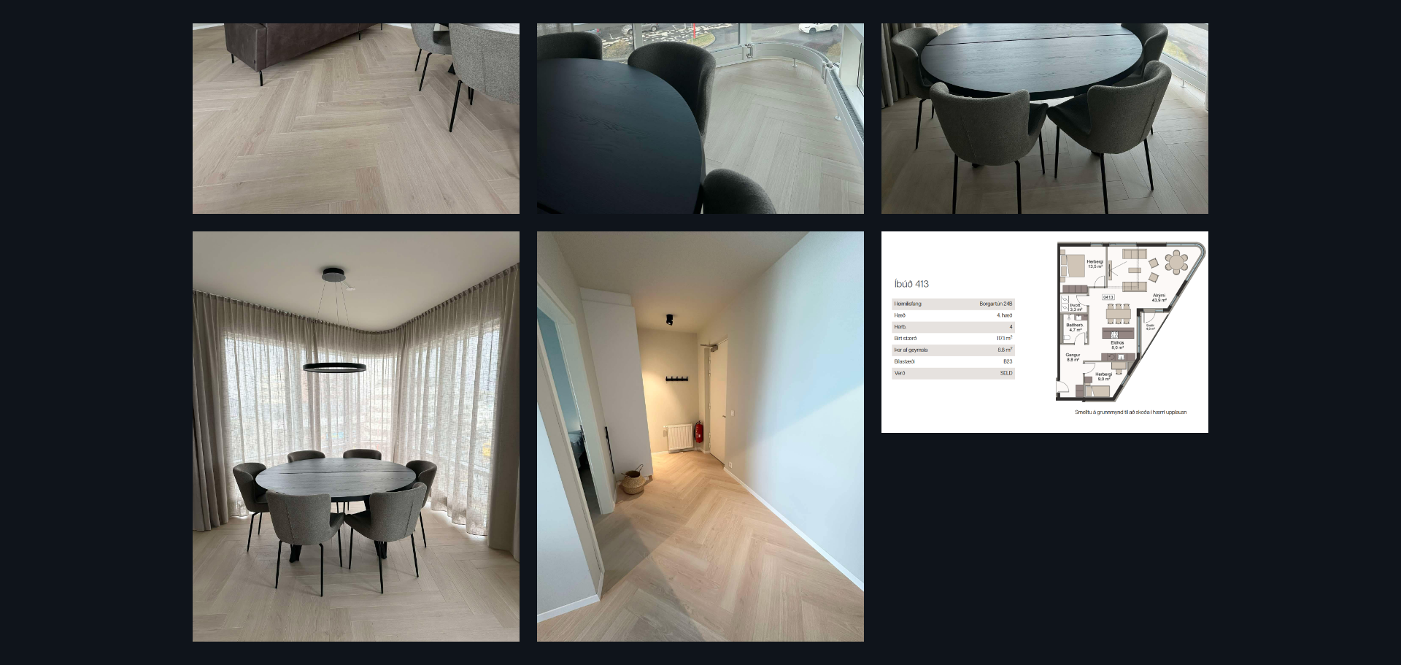
scroll to position [2190, 0]
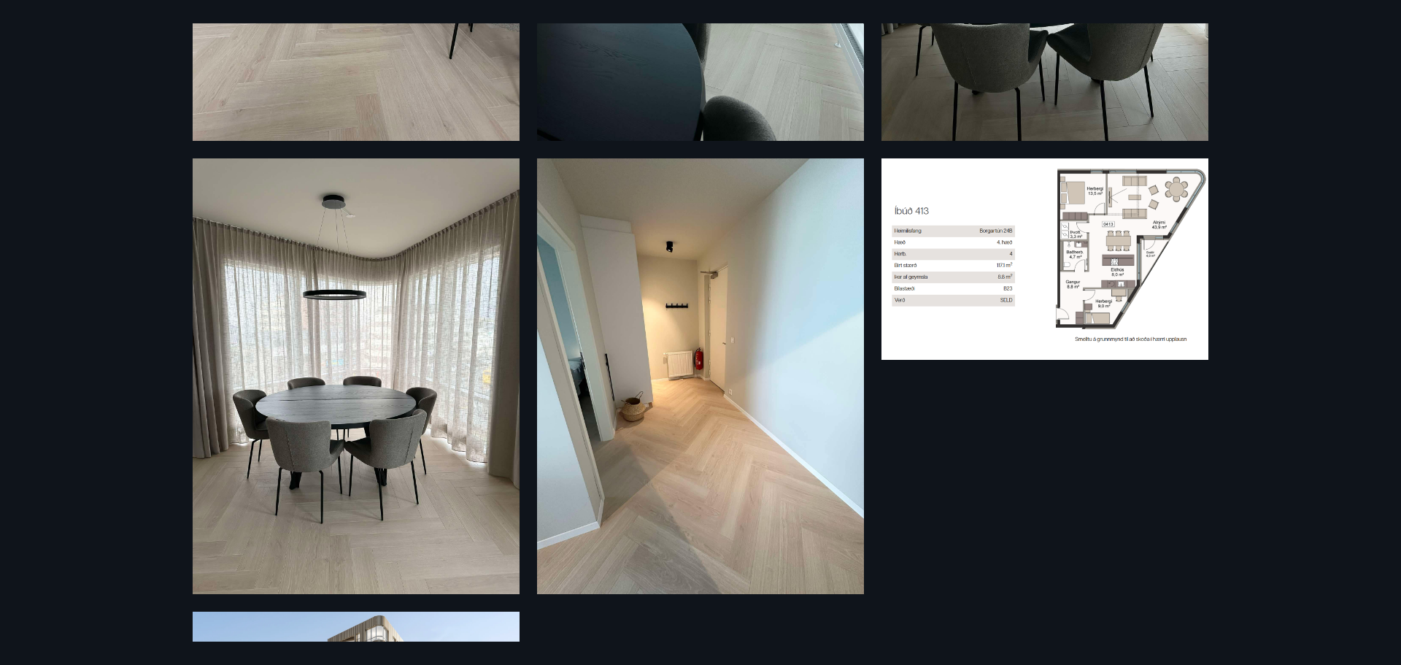
click at [1031, 231] on img at bounding box center [1045, 258] width 327 height 201
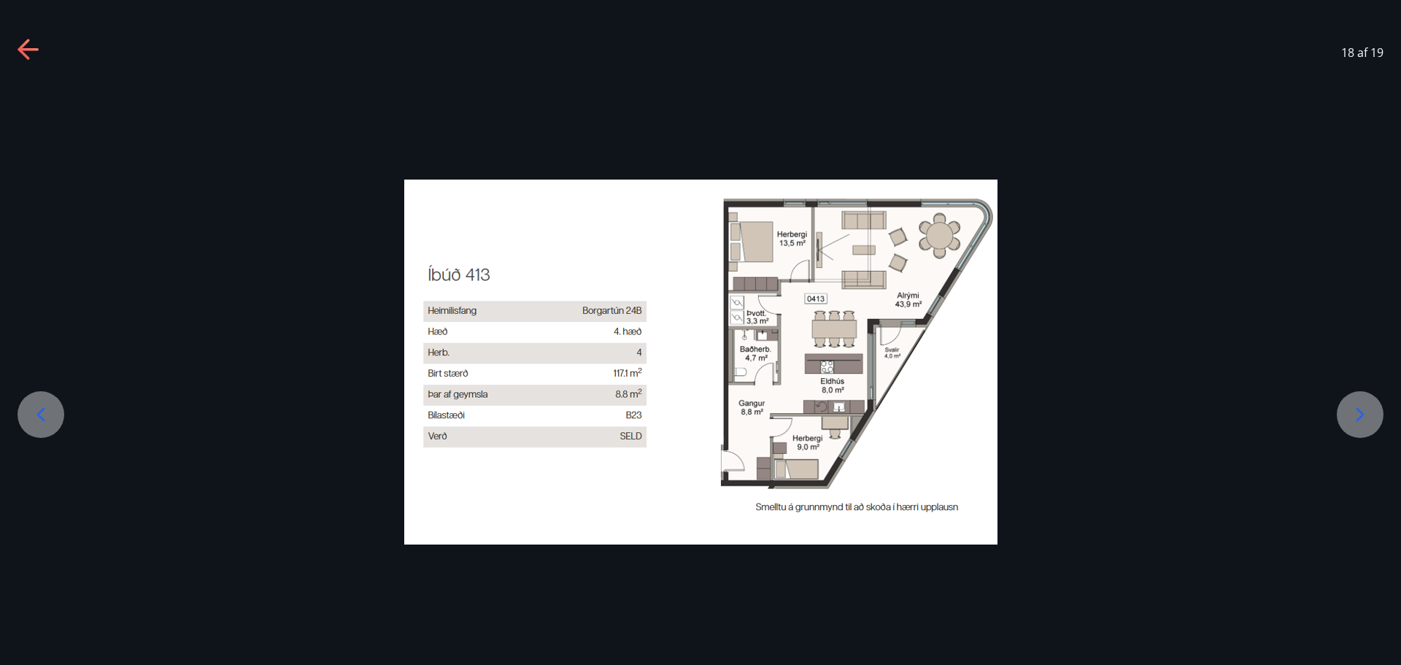
click at [35, 50] on icon at bounding box center [28, 49] width 20 height 3
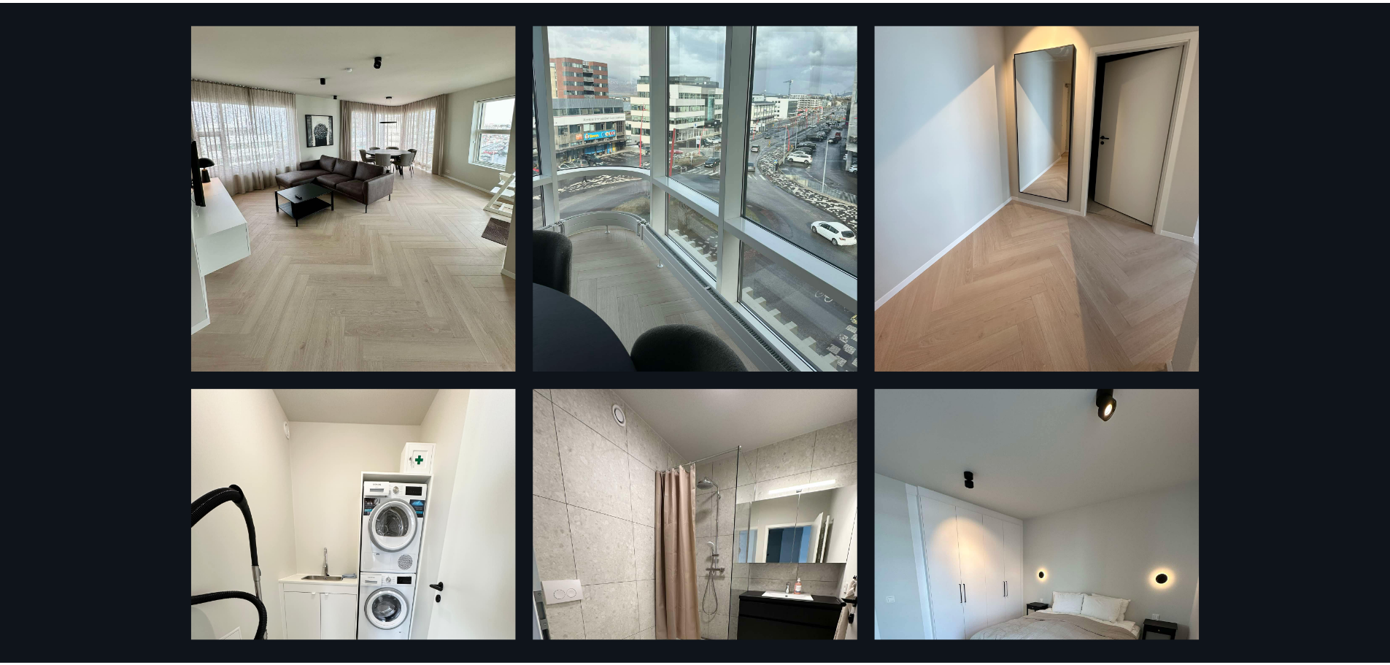
scroll to position [0, 0]
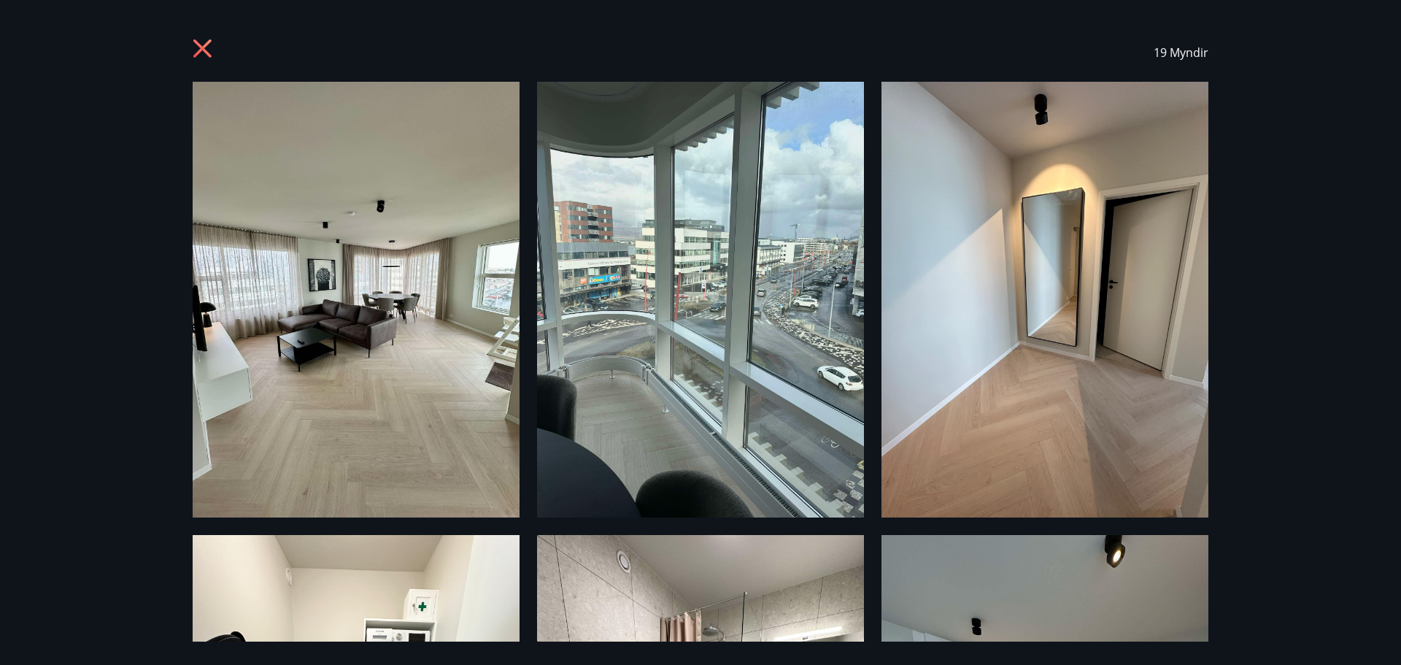
click at [1246, 247] on div "19 Myndir" at bounding box center [700, 332] width 1401 height 665
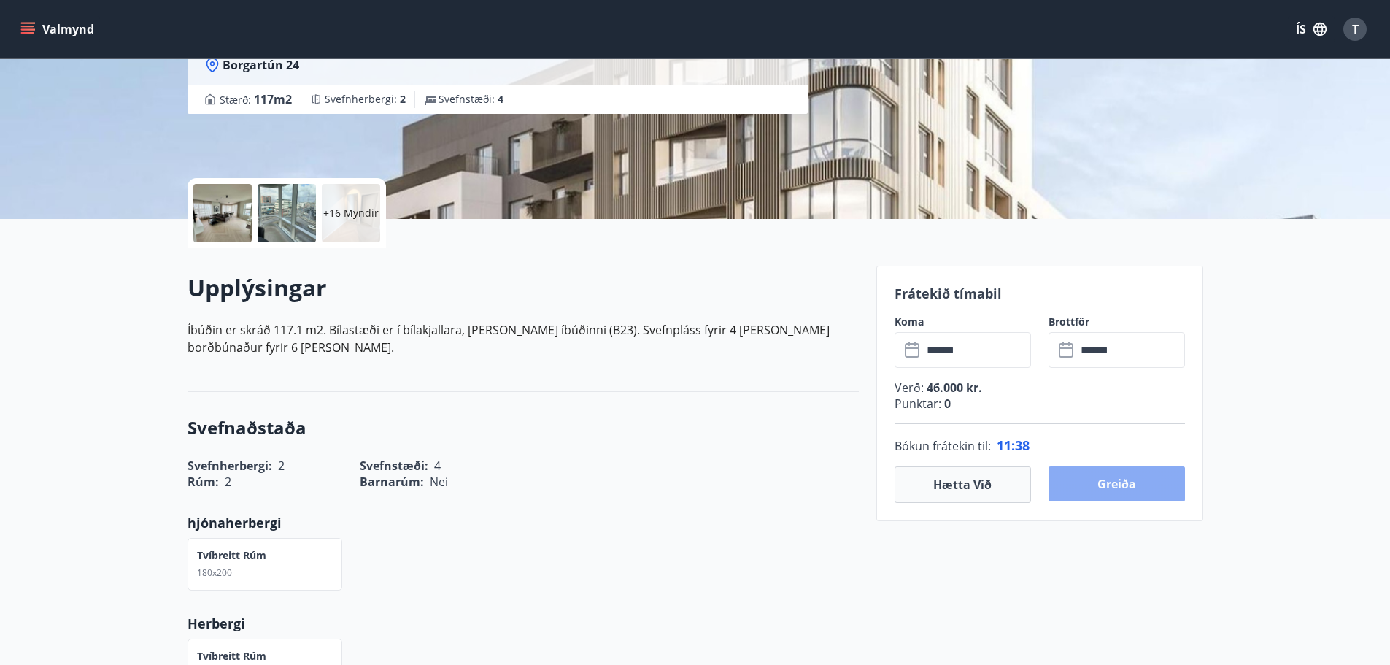
click at [1123, 485] on button "Greiða" at bounding box center [1117, 483] width 136 height 35
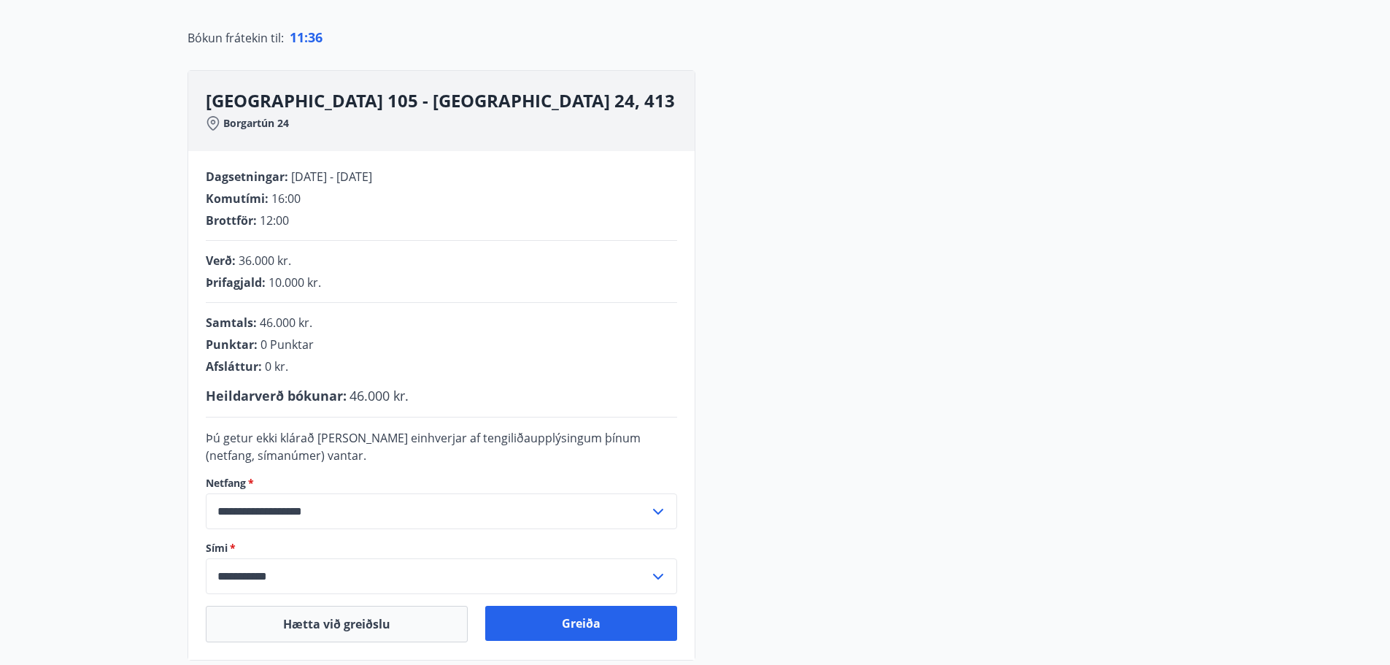
scroll to position [219, 0]
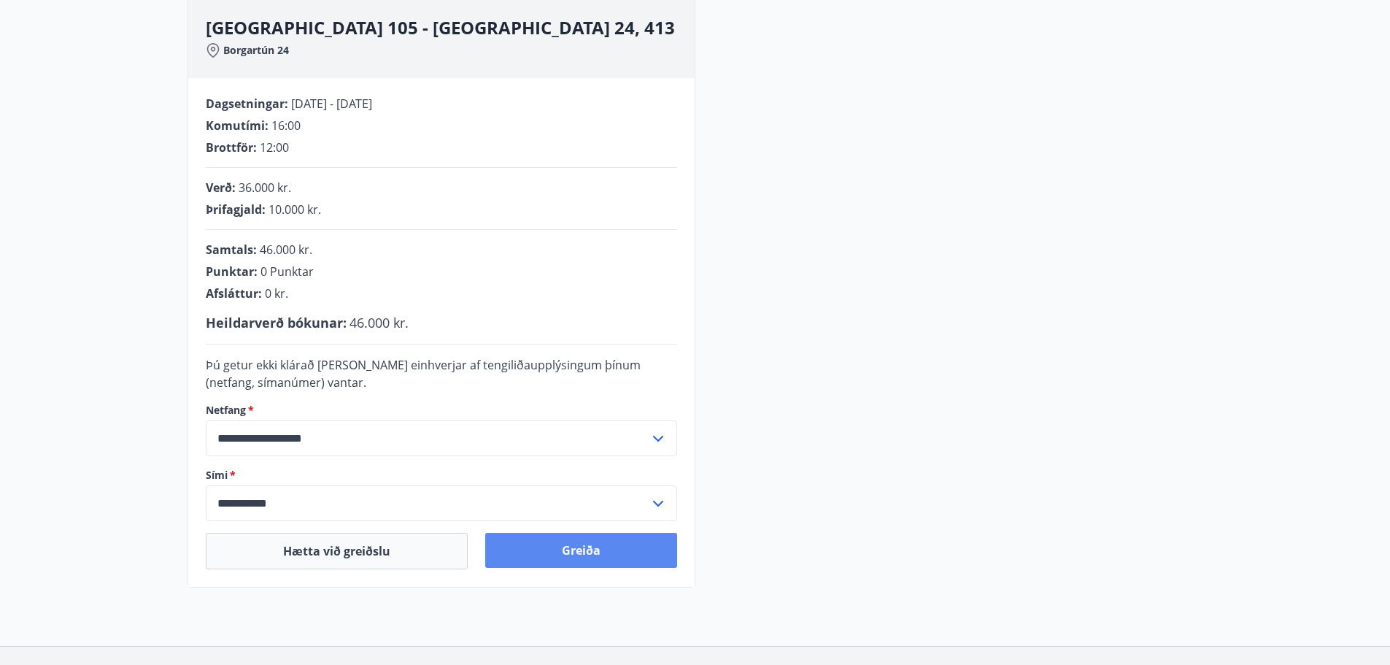
click at [531, 542] on button "Greiða" at bounding box center [581, 550] width 192 height 35
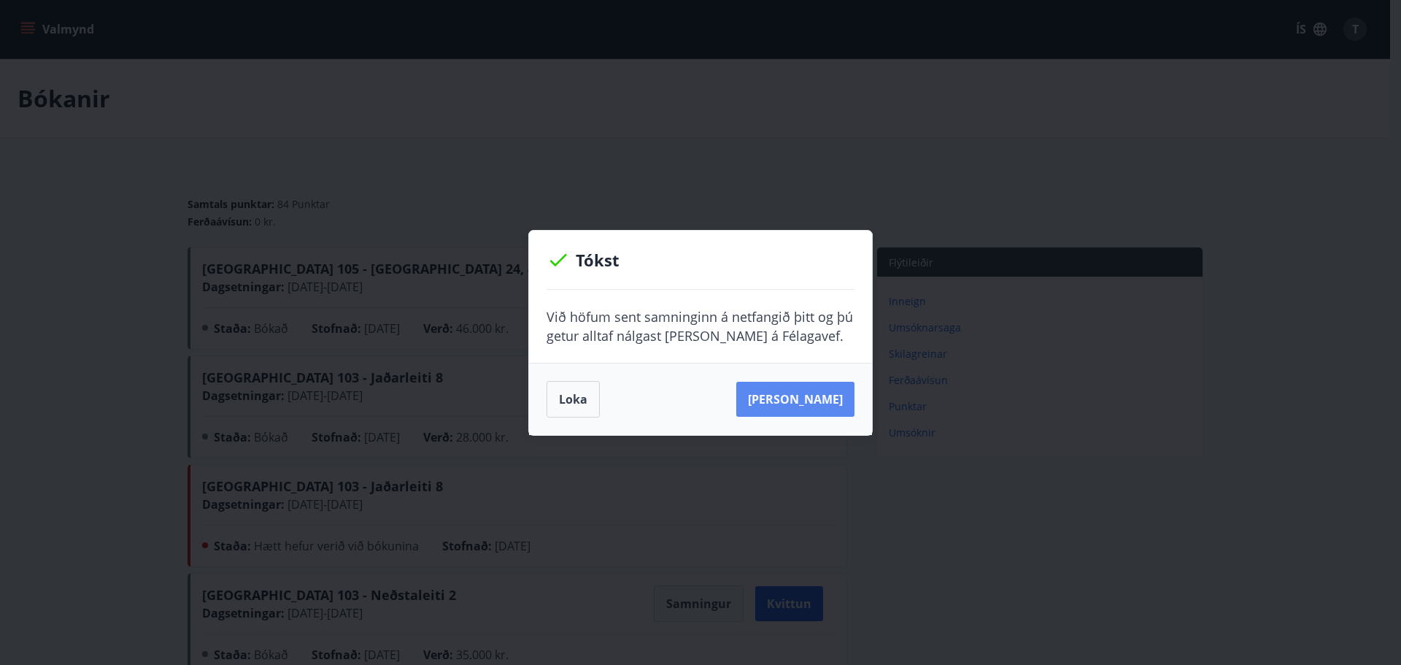
click at [834, 399] on button "Sjá samning" at bounding box center [795, 399] width 118 height 35
click at [567, 399] on button "Loka" at bounding box center [573, 399] width 53 height 36
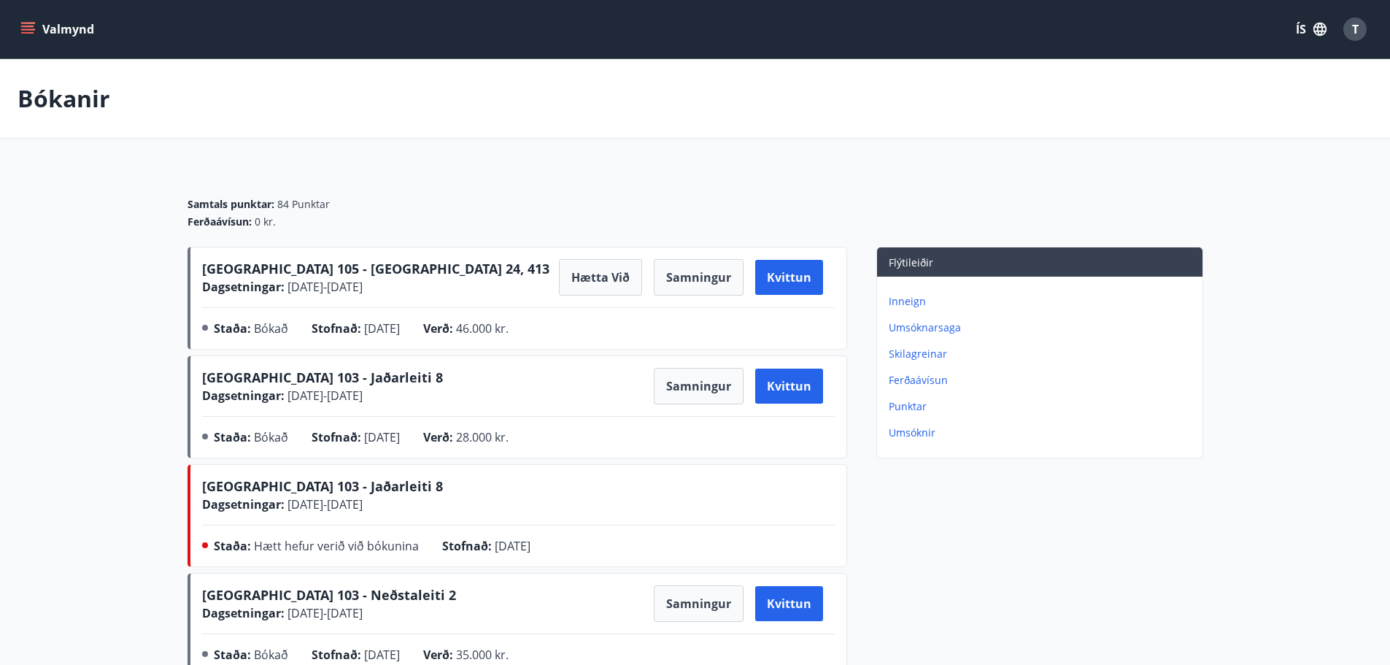
click at [1355, 25] on span "T" at bounding box center [1355, 29] width 7 height 16
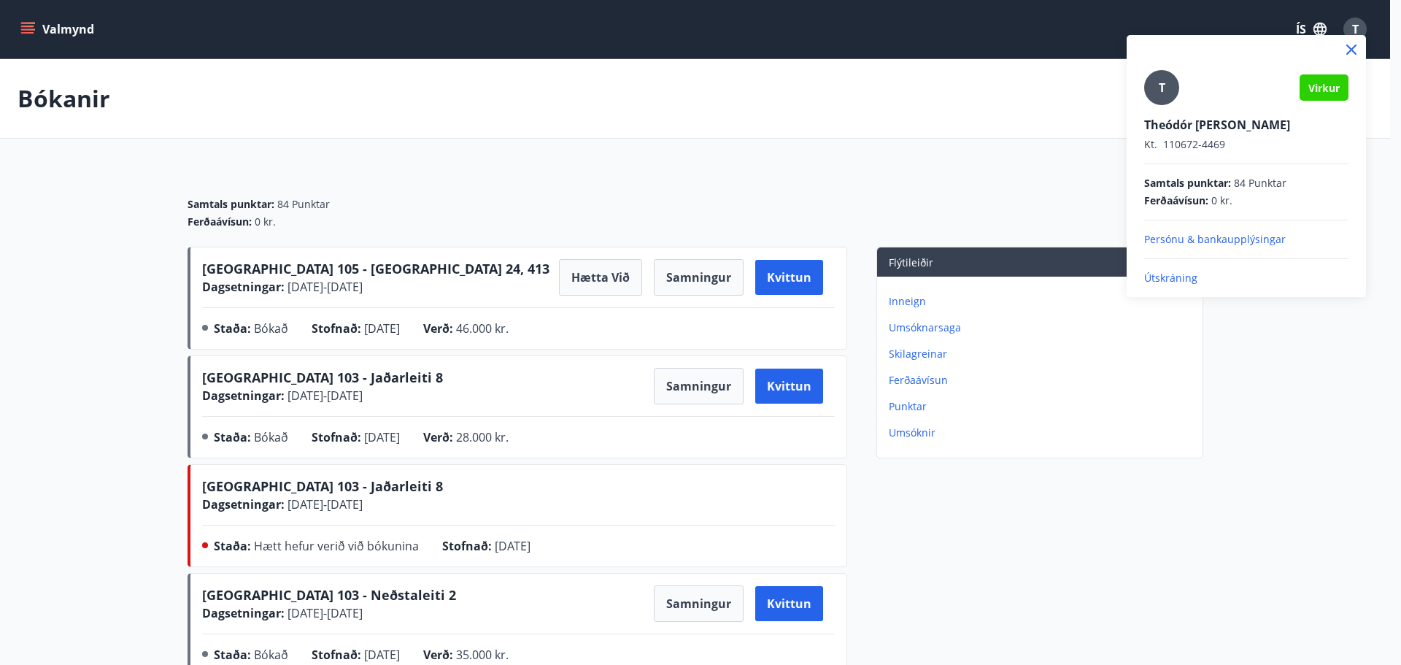
click at [1179, 274] on p "Útskráning" at bounding box center [1246, 278] width 204 height 15
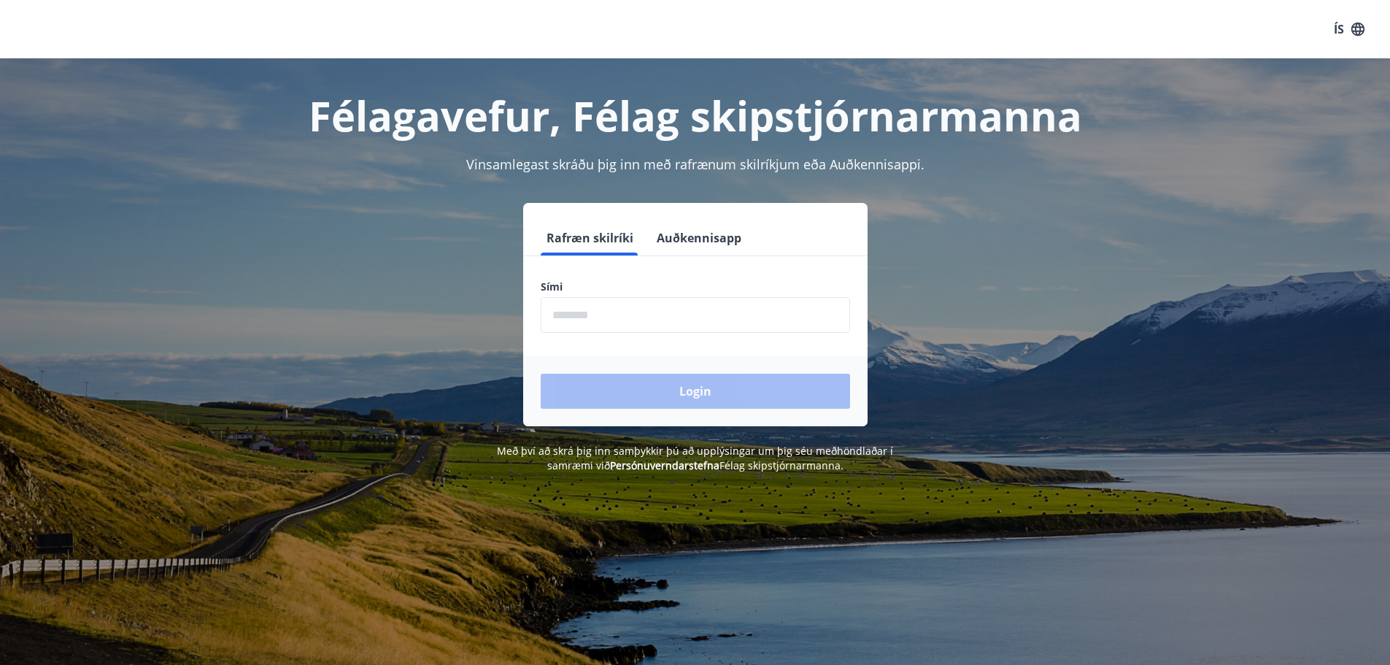
click at [648, 316] on input "phone" at bounding box center [695, 315] width 309 height 36
type input "********"
click at [656, 383] on button "Login" at bounding box center [695, 391] width 309 height 35
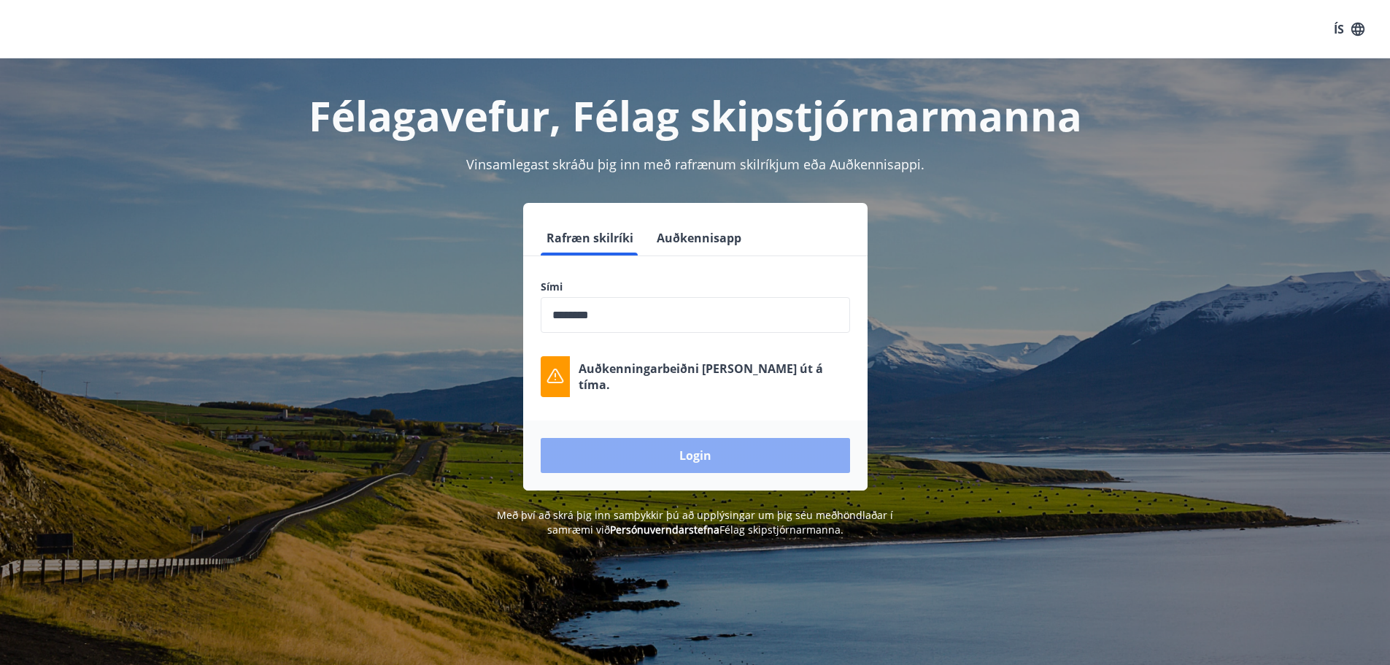
click at [704, 461] on button "Login" at bounding box center [695, 455] width 309 height 35
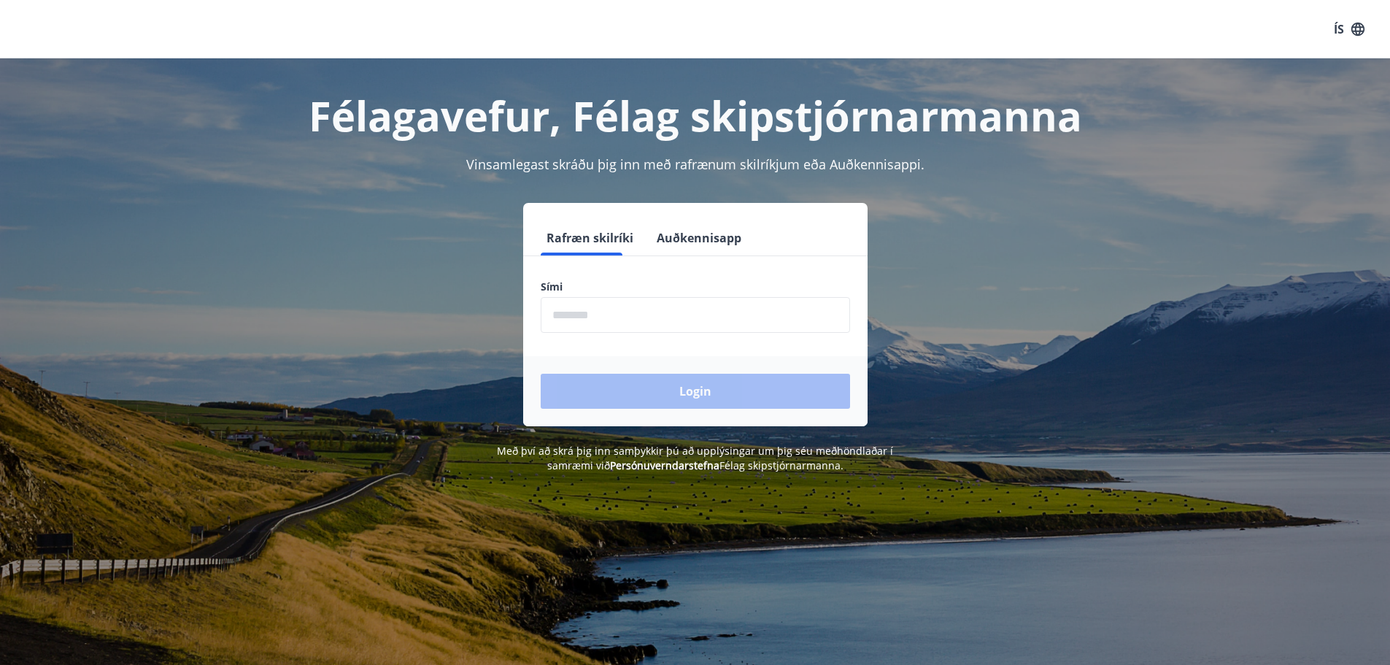
click at [576, 319] on input "phone" at bounding box center [695, 315] width 309 height 36
click at [644, 312] on input "phone" at bounding box center [695, 315] width 309 height 36
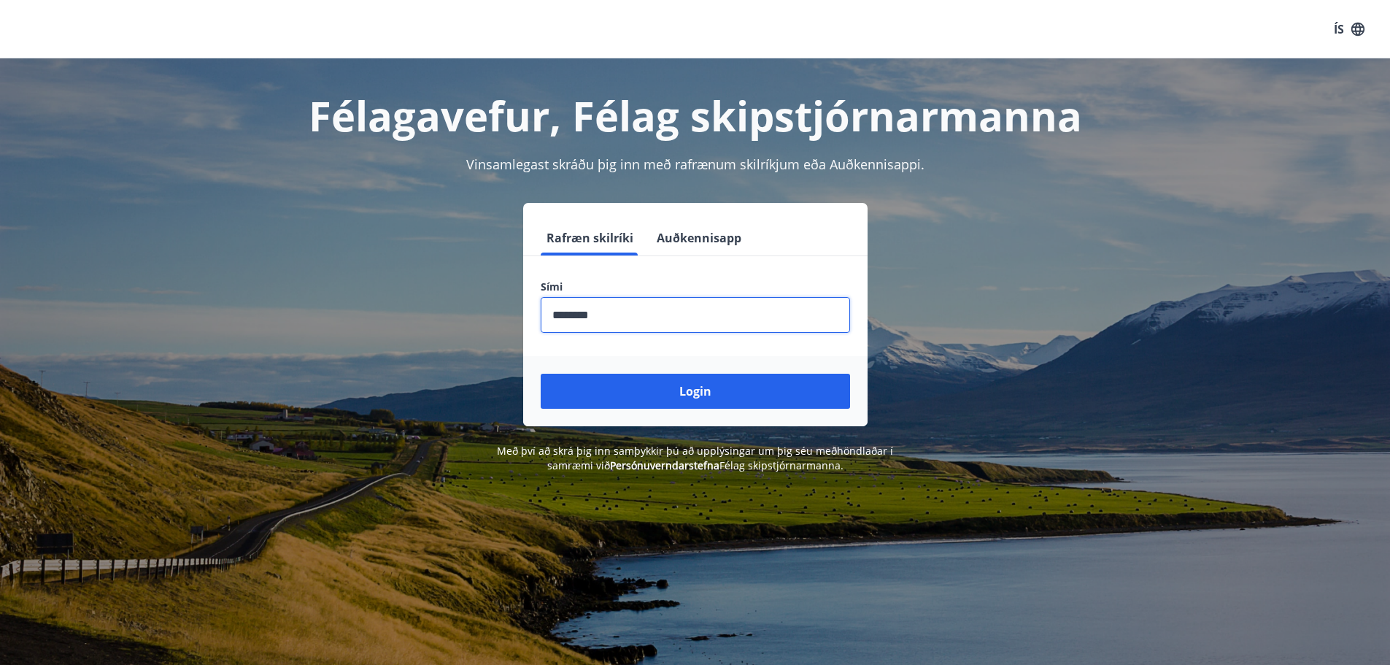
type input "********"
click at [541, 374] on button "Login" at bounding box center [695, 391] width 309 height 35
